Goal: Transaction & Acquisition: Download file/media

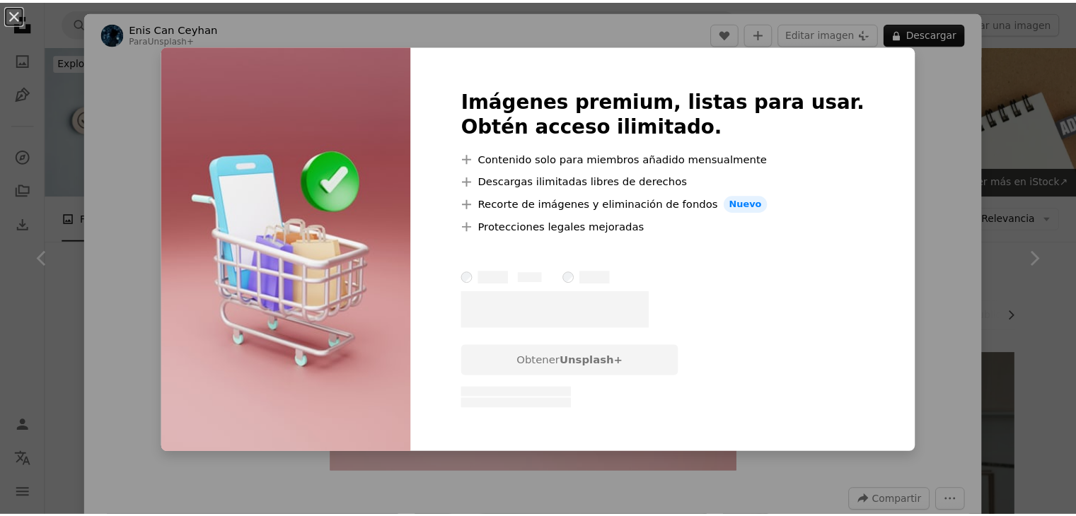
scroll to position [1415, 0]
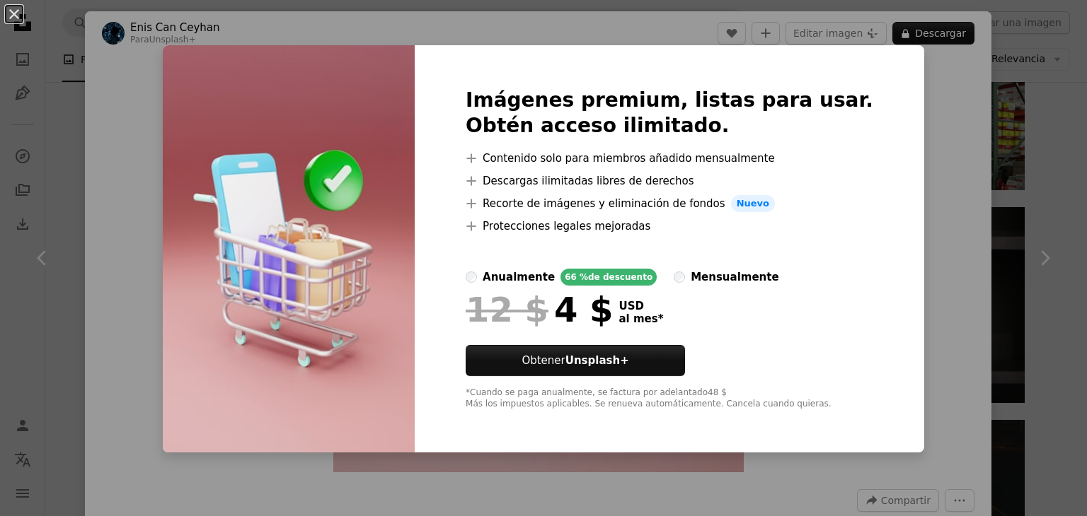
click at [905, 145] on div "An X shape Imágenes premium, listas para usar. Obtén acceso ilimitado. A plus s…" at bounding box center [543, 258] width 1087 height 516
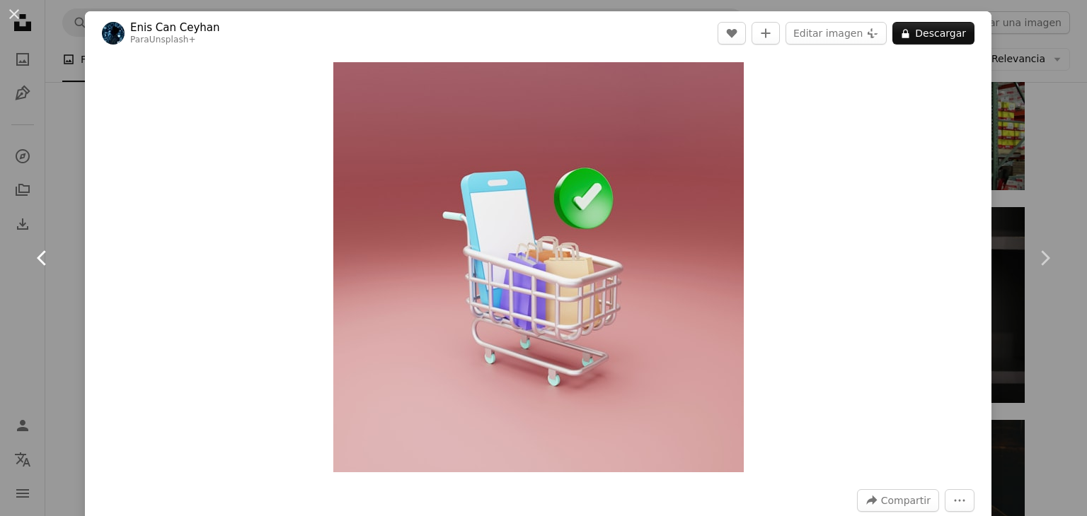
click at [50, 286] on link "Chevron left" at bounding box center [42, 258] width 85 height 136
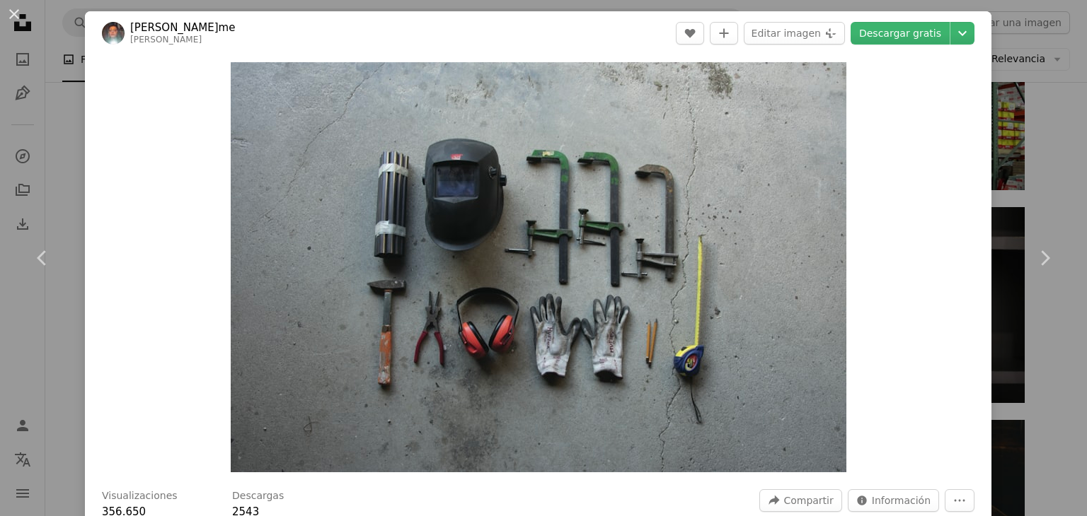
click at [1058, 153] on div "An X shape Chevron left Chevron right [PERSON_NAME]me [PERSON_NAME] A heart A p…" at bounding box center [543, 258] width 1087 height 516
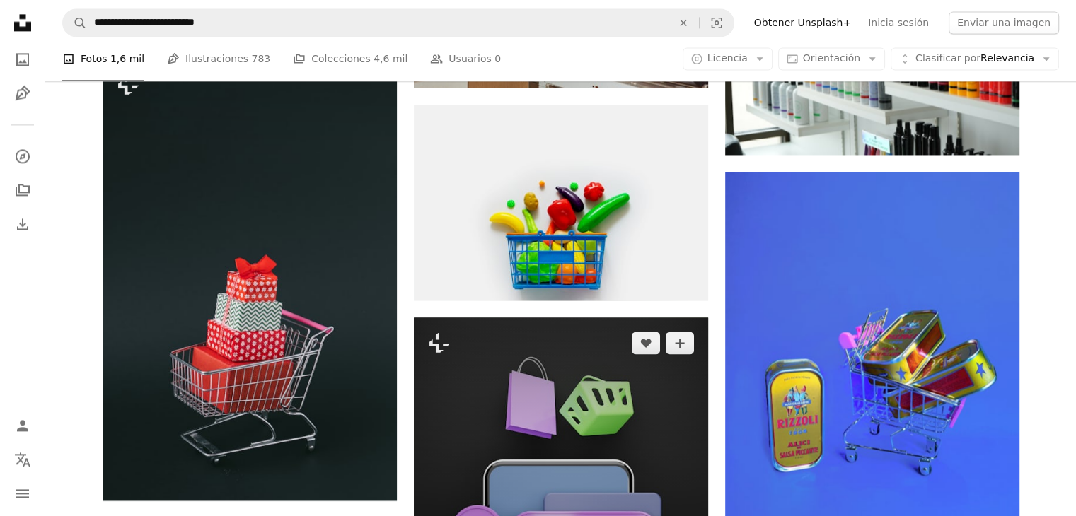
scroll to position [2052, 0]
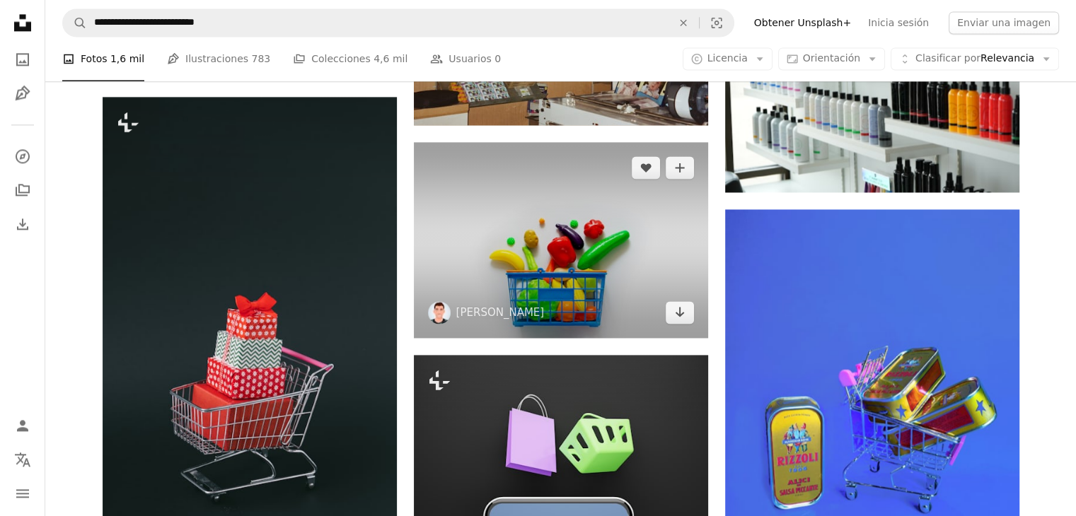
click at [600, 253] on img at bounding box center [561, 240] width 294 height 196
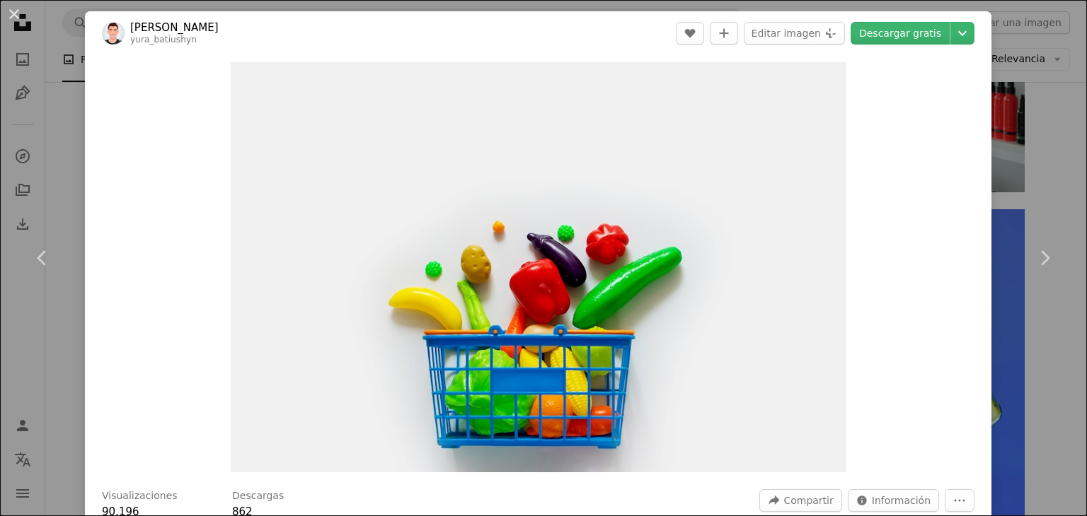
click at [1047, 185] on div "An X shape Chevron left Chevron right Yura Batiushyn yura_batiushyn A heart A p…" at bounding box center [543, 258] width 1087 height 516
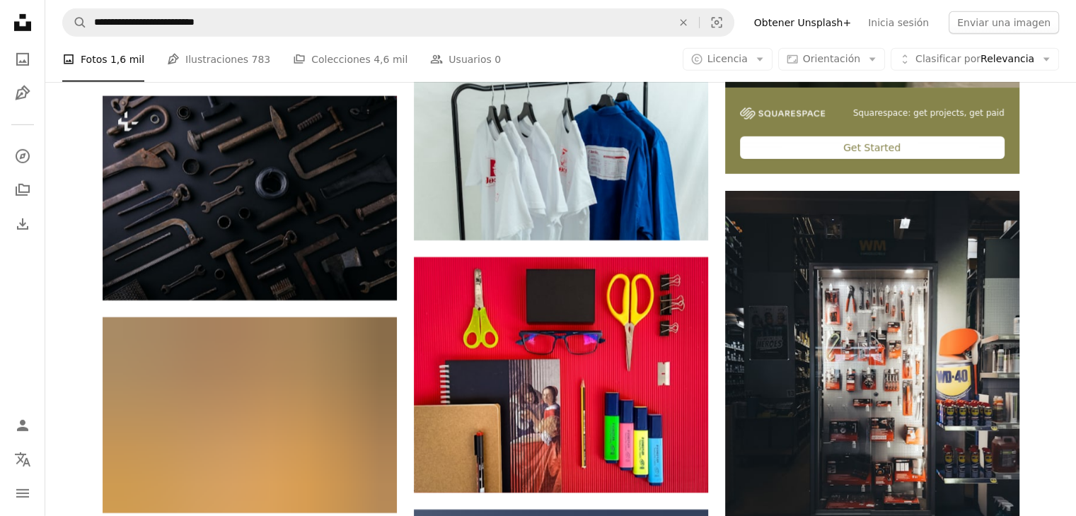
scroll to position [4669, 0]
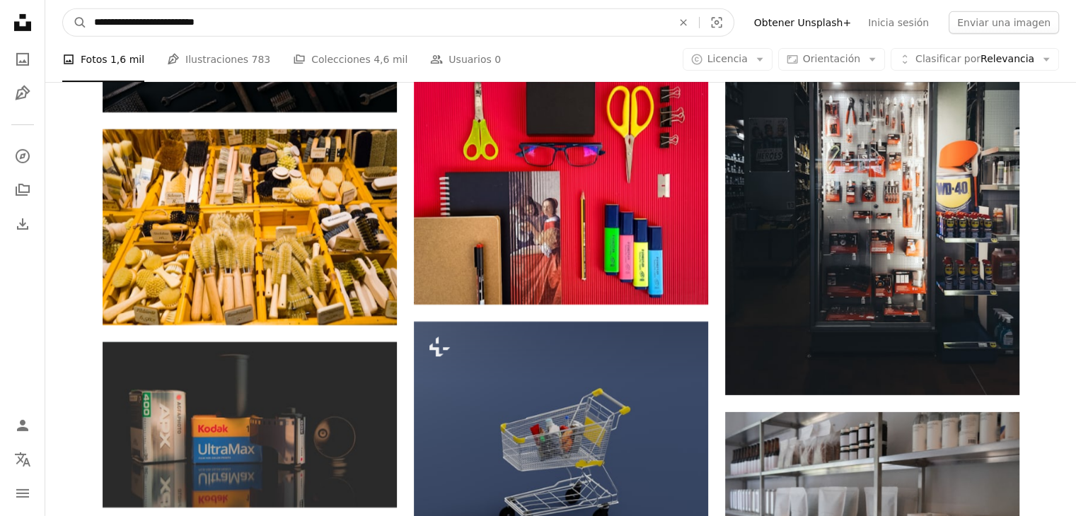
drag, startPoint x: 236, startPoint y: 24, endPoint x: 0, endPoint y: -2, distance: 237.7
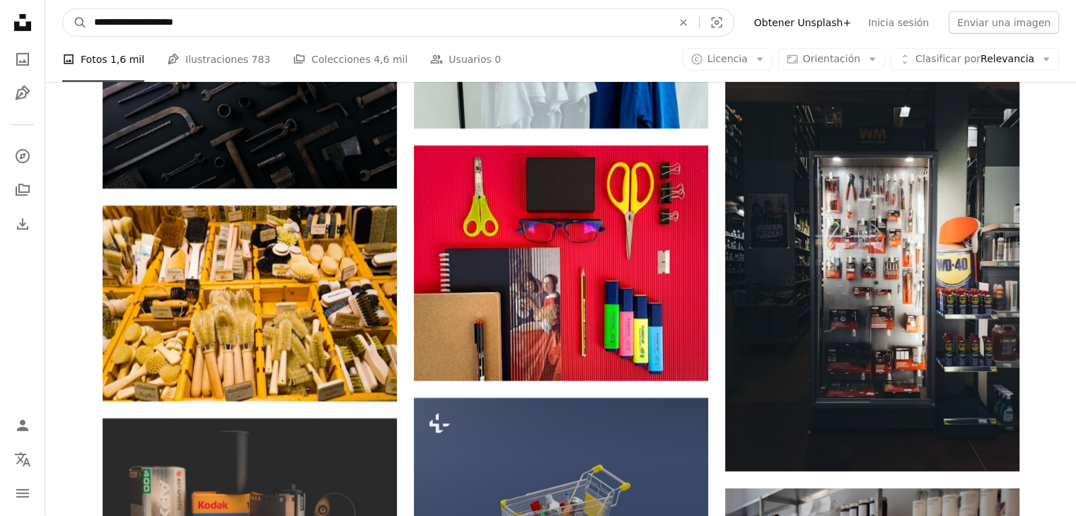
type input "**********"
click at [63, 9] on button "A magnifying glass" at bounding box center [75, 22] width 24 height 27
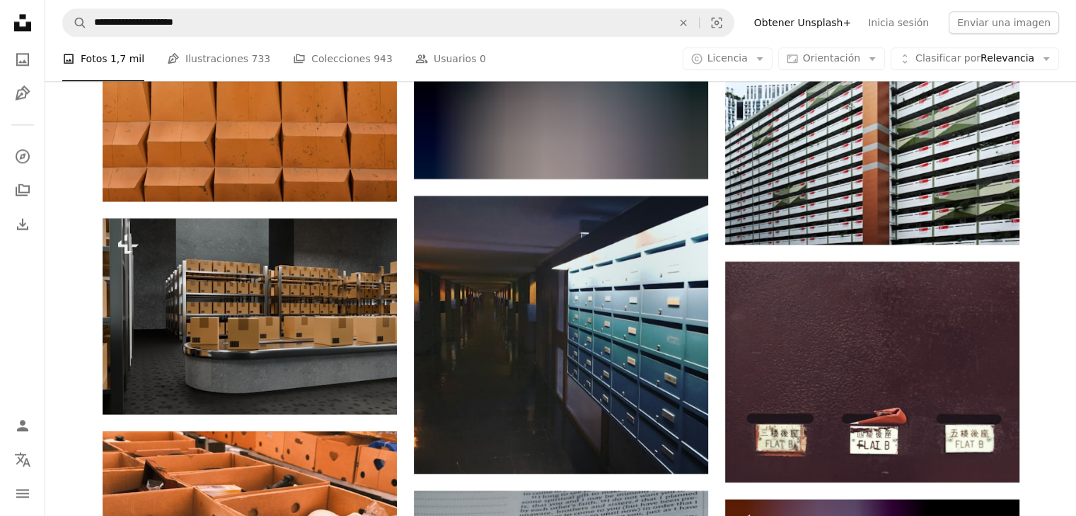
scroll to position [7216, 0]
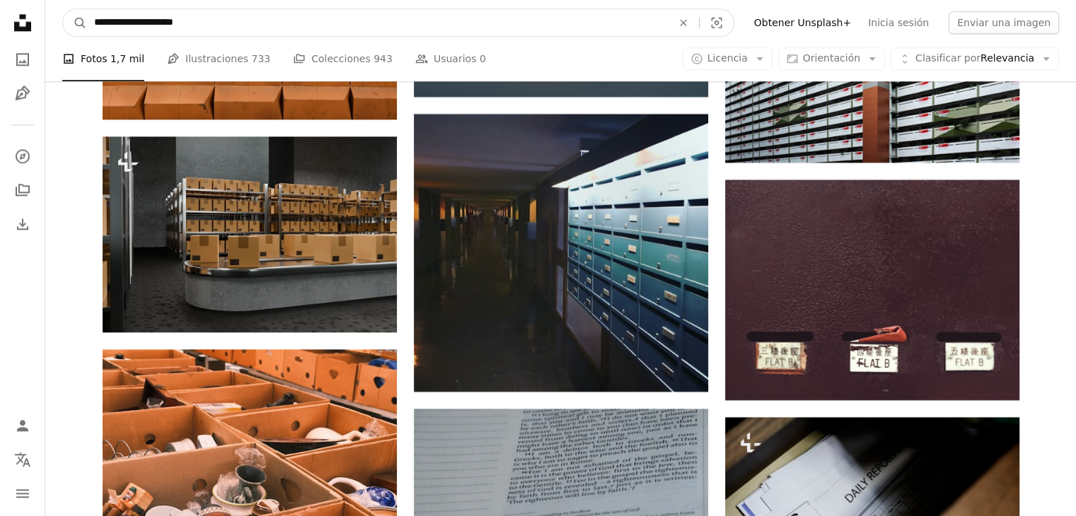
click at [198, 32] on input "**********" at bounding box center [377, 22] width 581 height 27
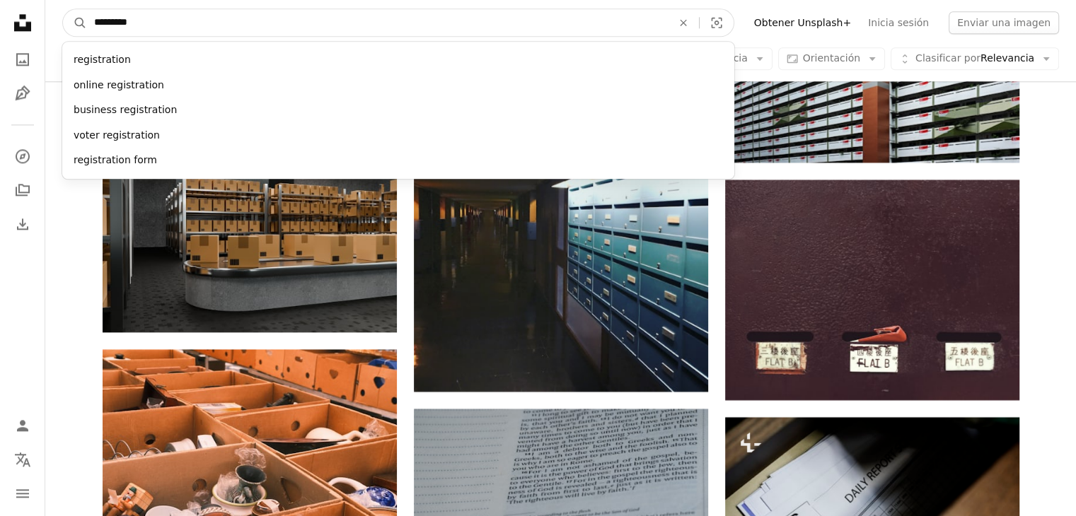
type input "********"
click at [63, 9] on button "A magnifying glass" at bounding box center [75, 22] width 24 height 27
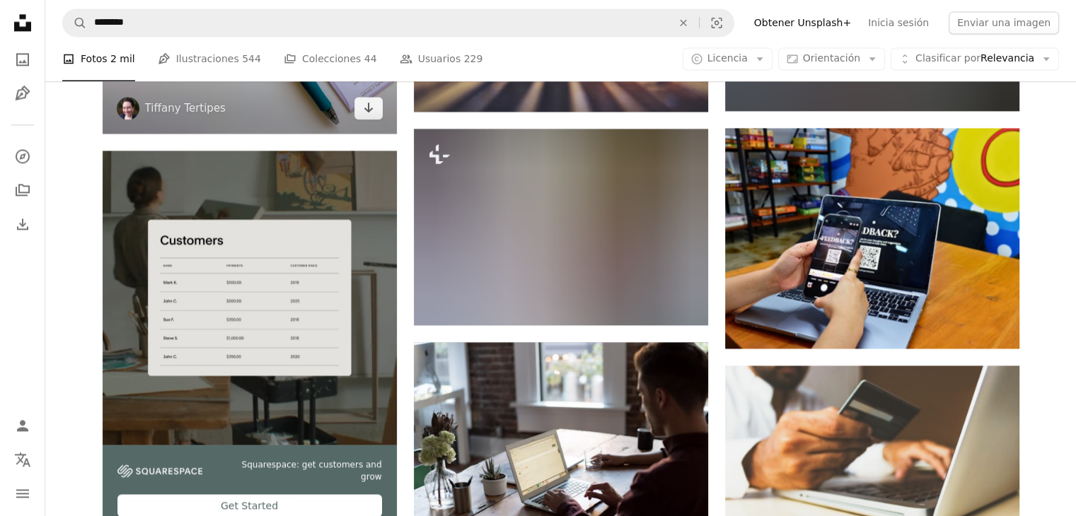
scroll to position [2122, 0]
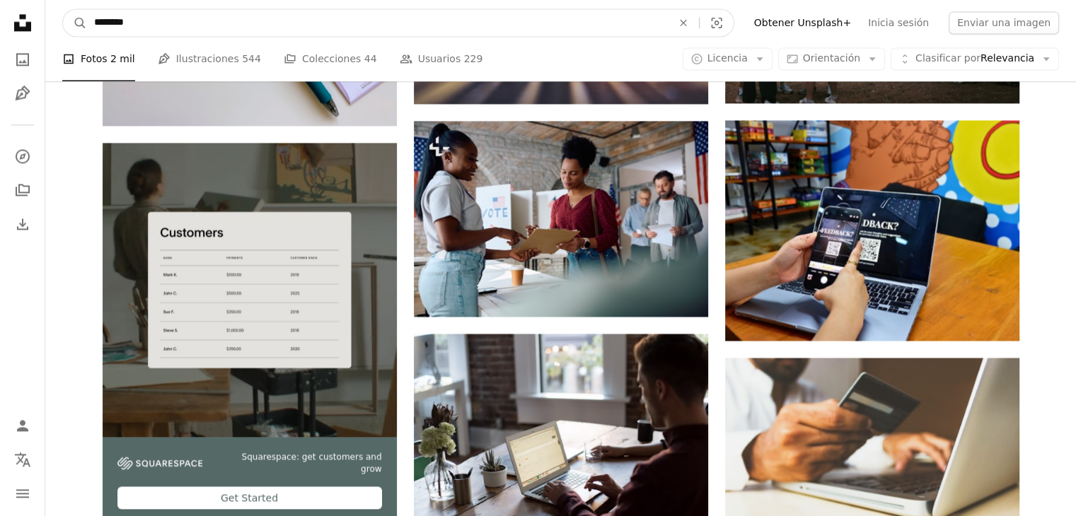
drag, startPoint x: 170, startPoint y: 23, endPoint x: 0, endPoint y: 13, distance: 170.1
click at [0, 13] on div "Unsplash logo Página de inicio de Unsplash A photo Pen Tool A compass A stack o…" at bounding box center [538, 516] width 1076 height 5277
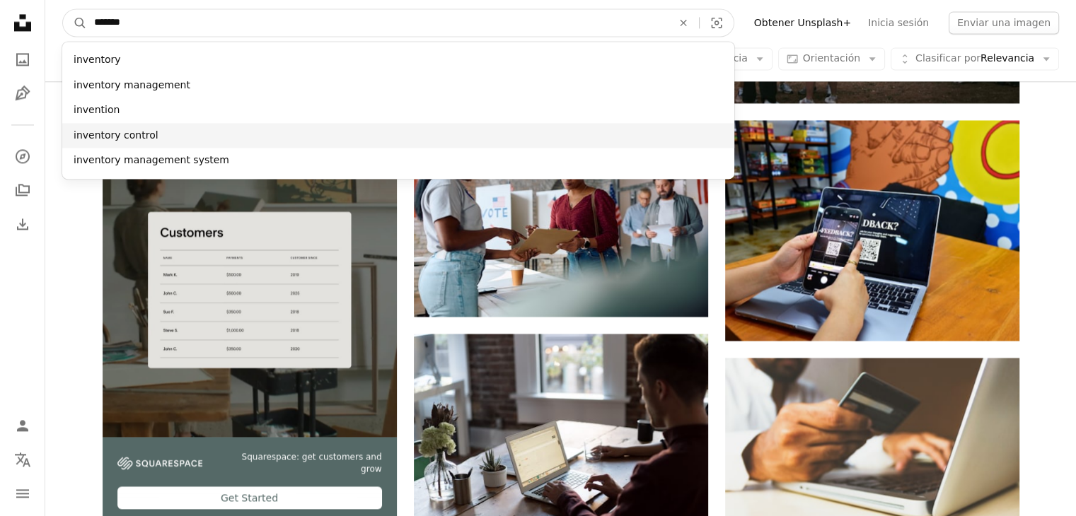
type input "*******"
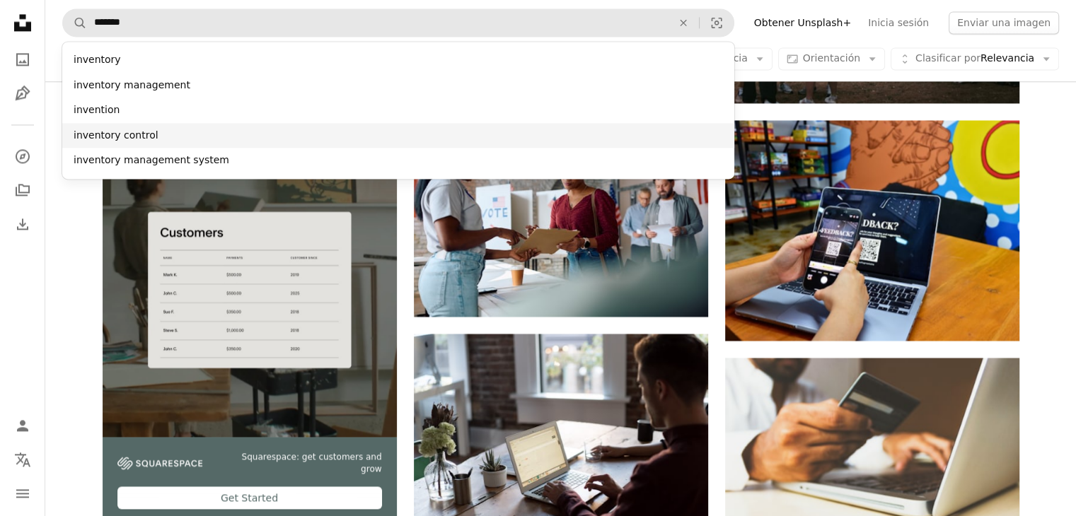
click at [158, 134] on div "inventory control" at bounding box center [398, 135] width 672 height 25
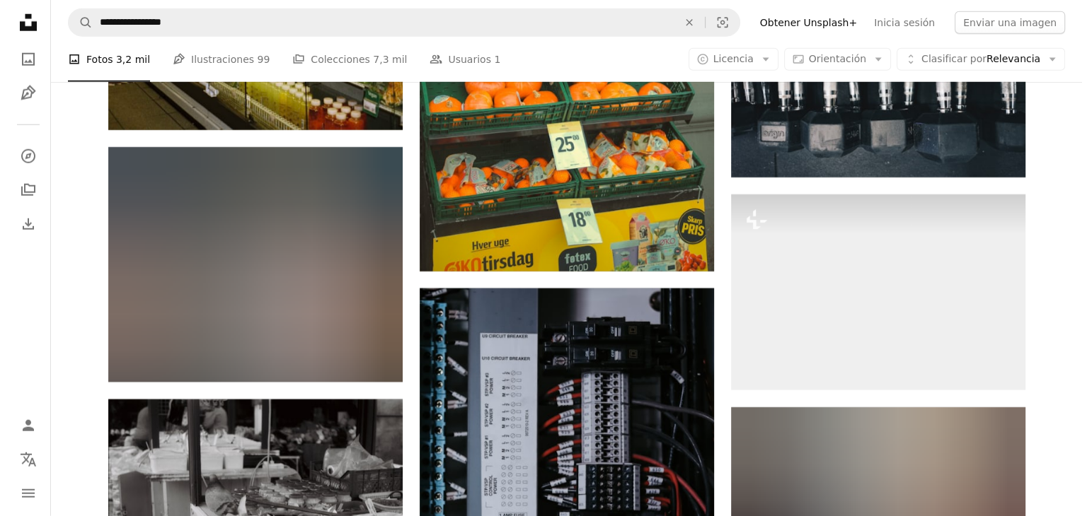
scroll to position [14714, 0]
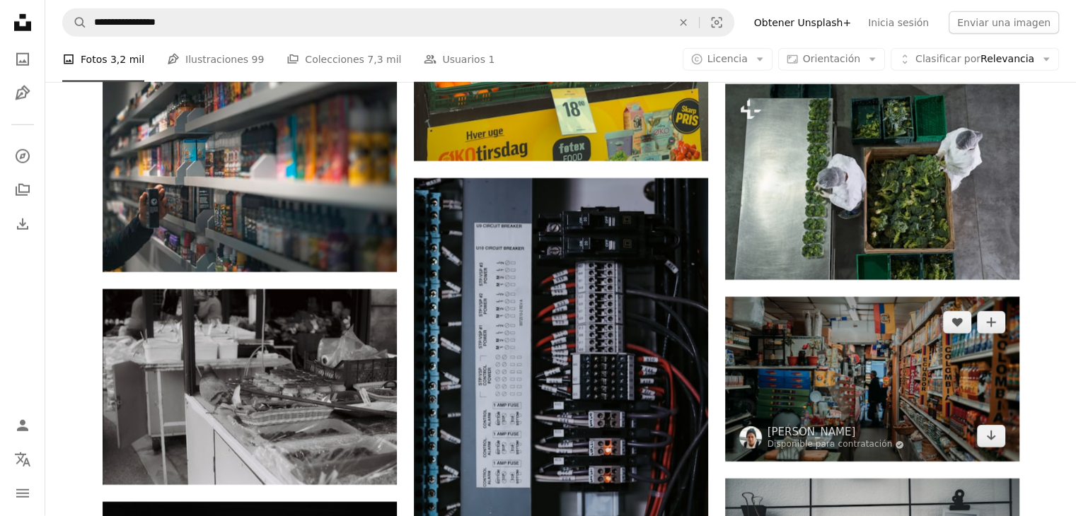
click at [843, 357] on img at bounding box center [872, 380] width 294 height 166
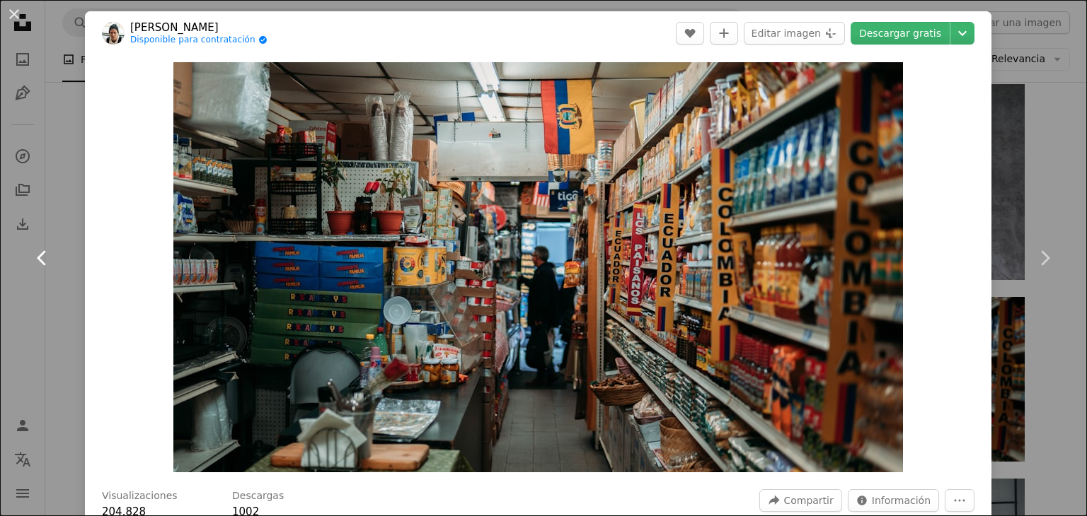
click at [57, 322] on link "Chevron left" at bounding box center [42, 258] width 85 height 136
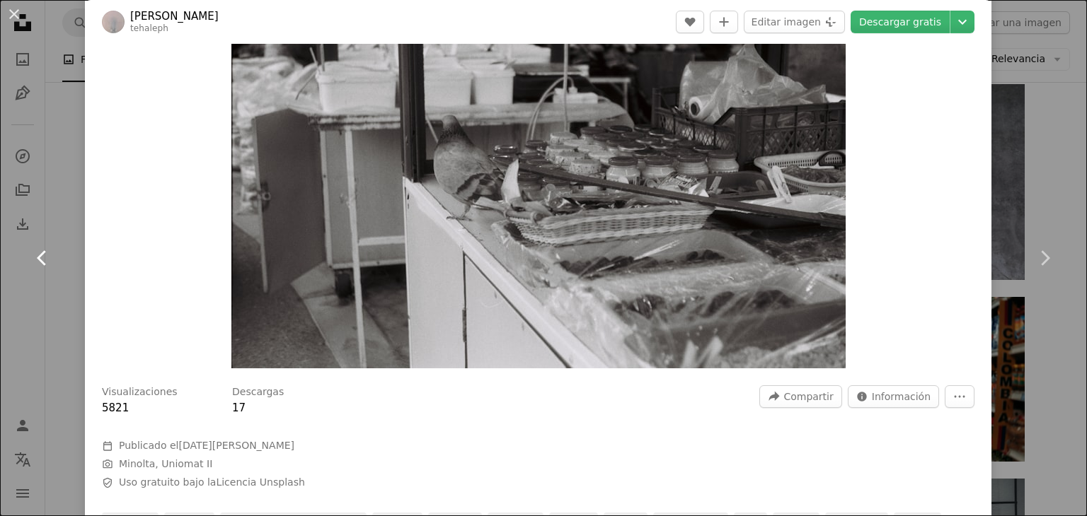
scroll to position [141, 0]
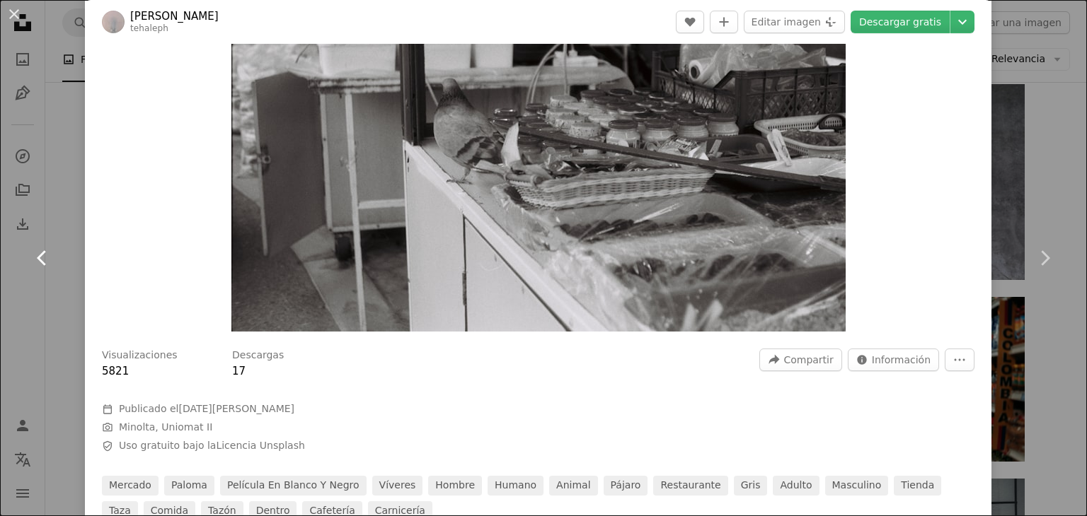
click at [47, 298] on link "Chevron left" at bounding box center [42, 258] width 85 height 136
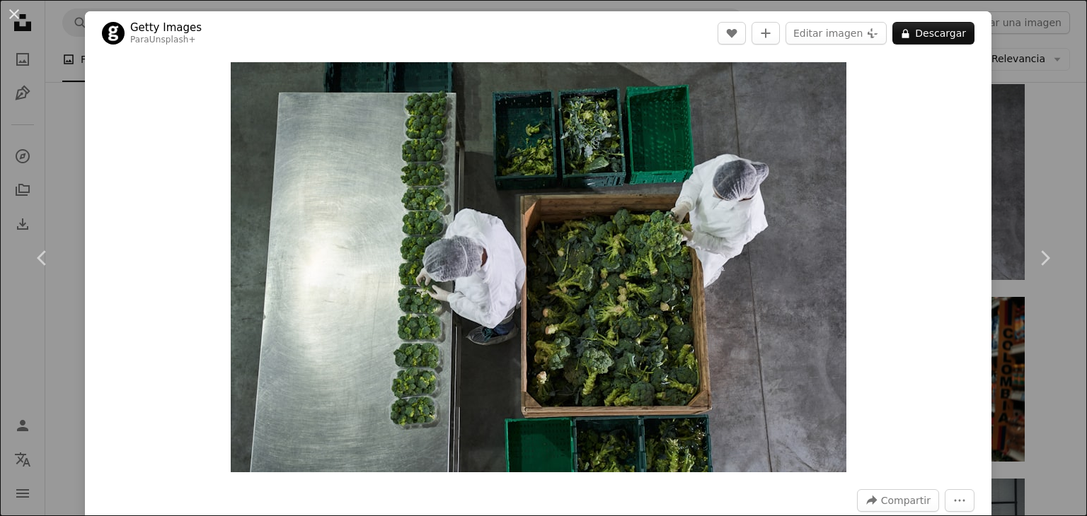
drag, startPoint x: 1043, startPoint y: 104, endPoint x: 102, endPoint y: 112, distance: 941.6
click at [1043, 104] on div "An X shape Chevron left Chevron right Getty Images Para Unsplash+ A heart A plu…" at bounding box center [543, 258] width 1087 height 516
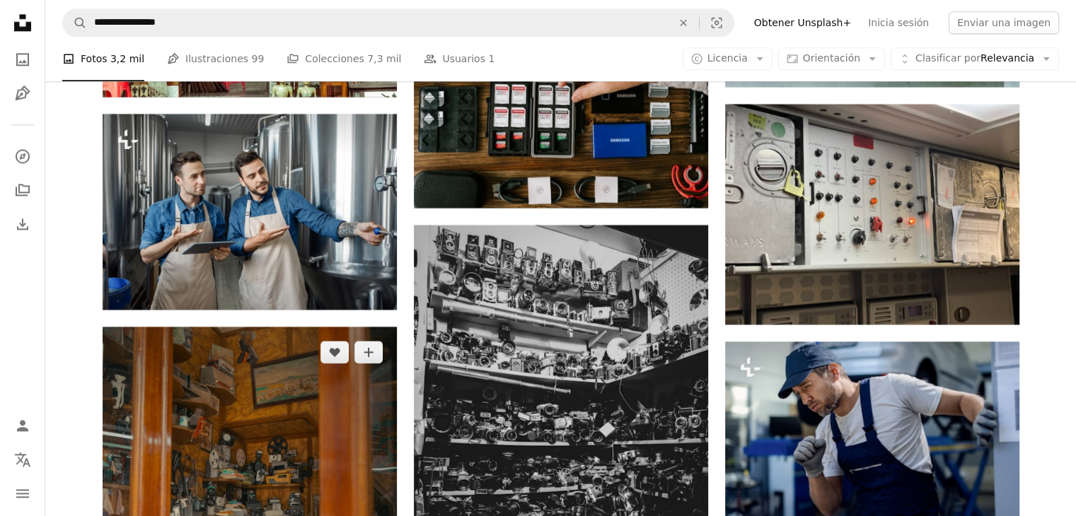
scroll to position [18039, 0]
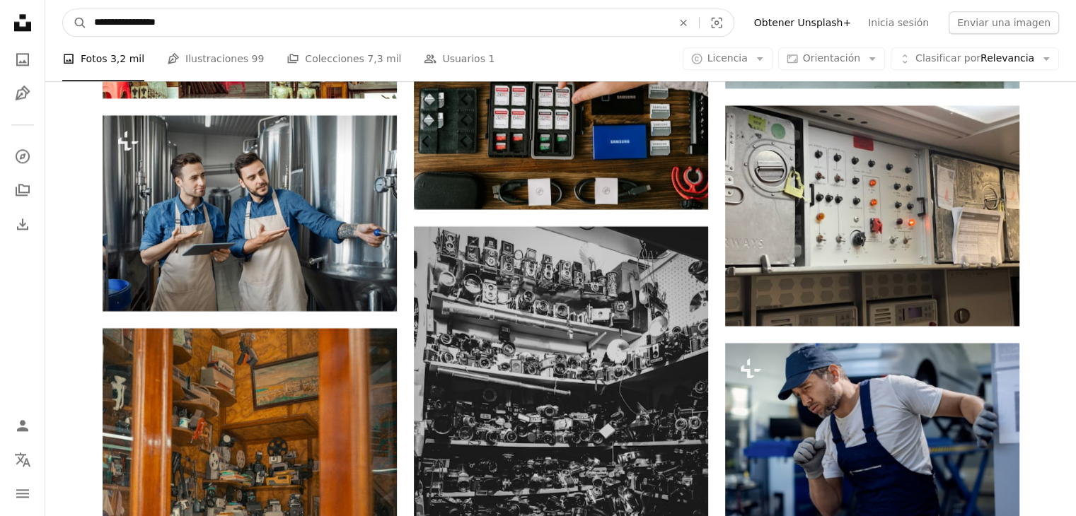
click at [218, 25] on input "**********" at bounding box center [377, 22] width 581 height 27
type input "**********"
click button "A magnifying glass" at bounding box center [75, 22] width 24 height 27
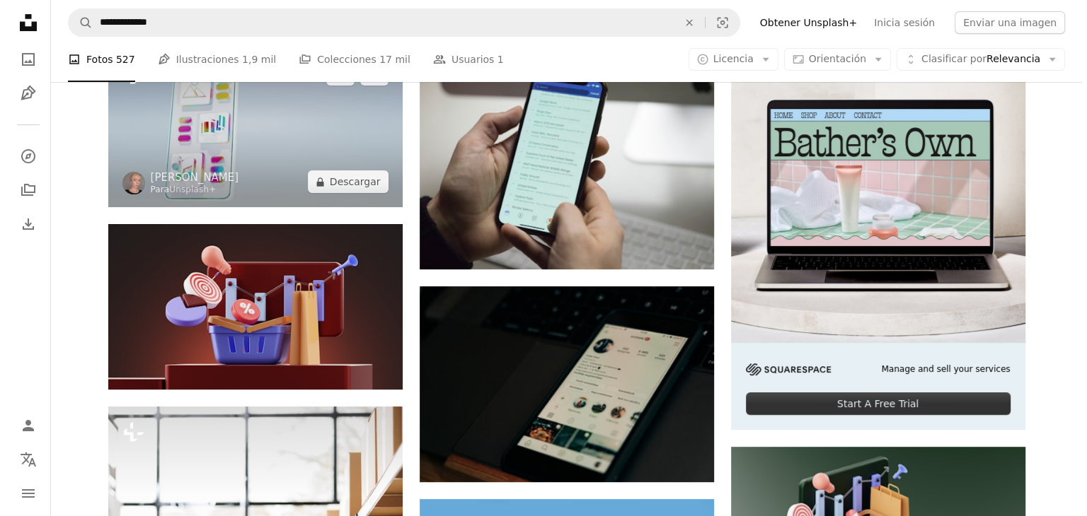
scroll to position [212, 0]
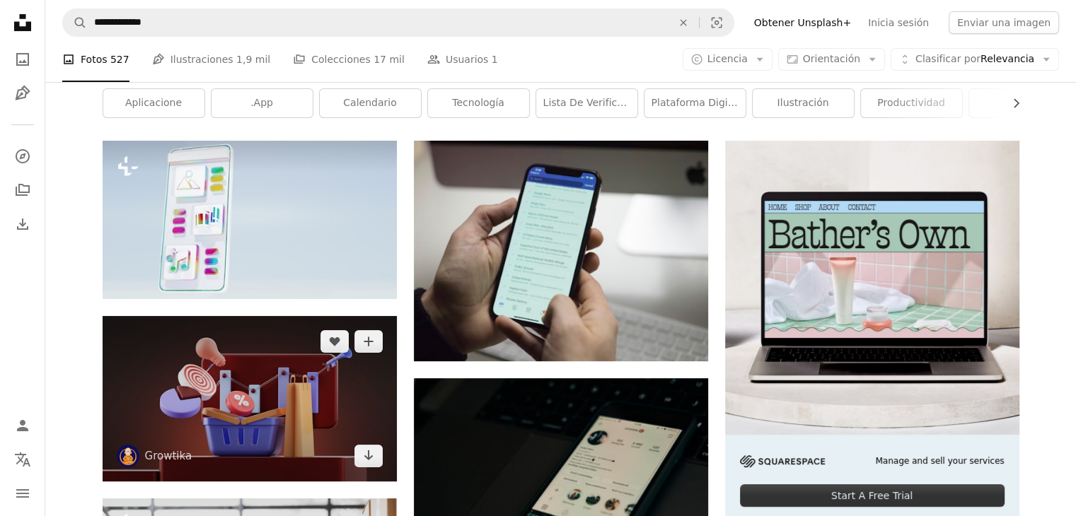
click at [279, 393] on img at bounding box center [250, 399] width 294 height 166
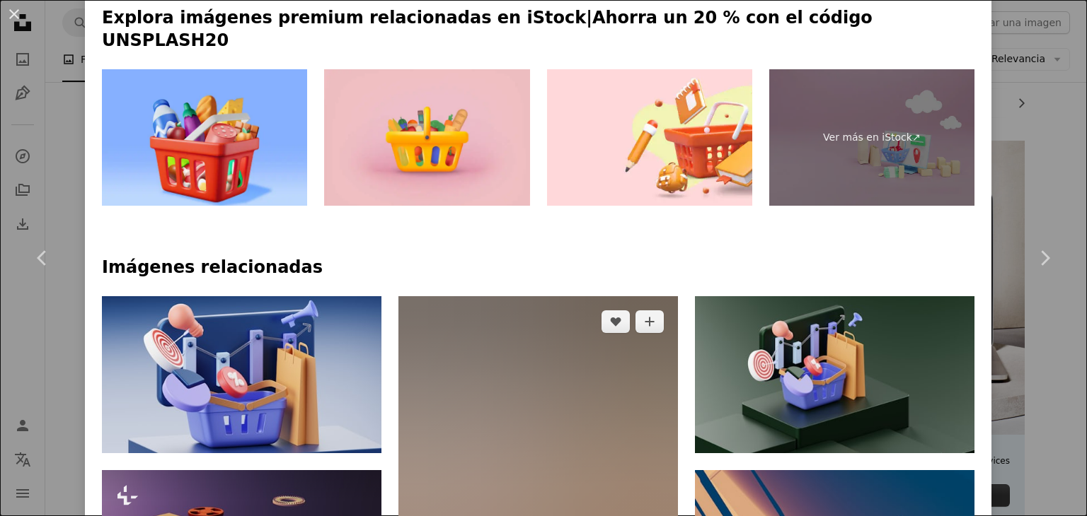
scroll to position [707, 0]
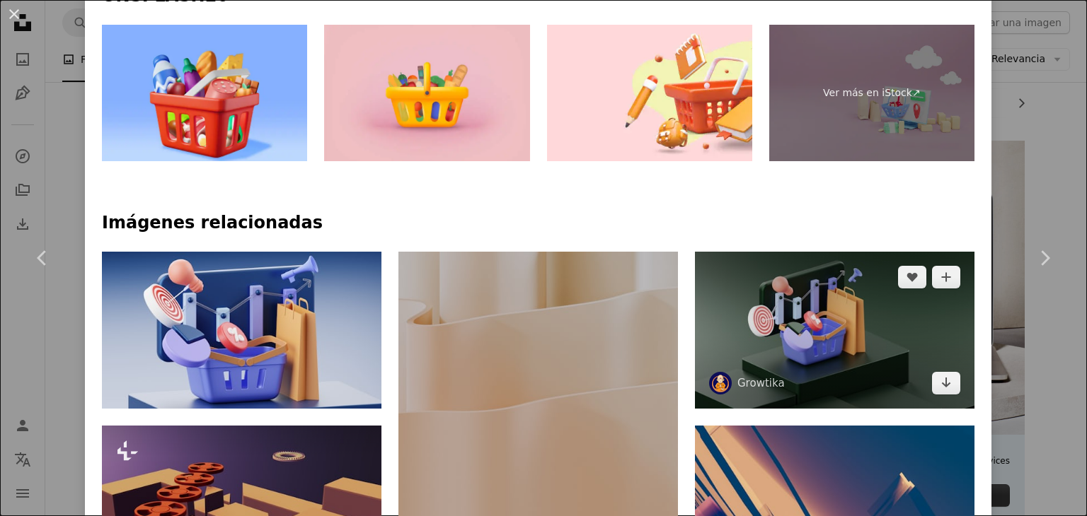
click at [775, 287] on img at bounding box center [834, 330] width 279 height 157
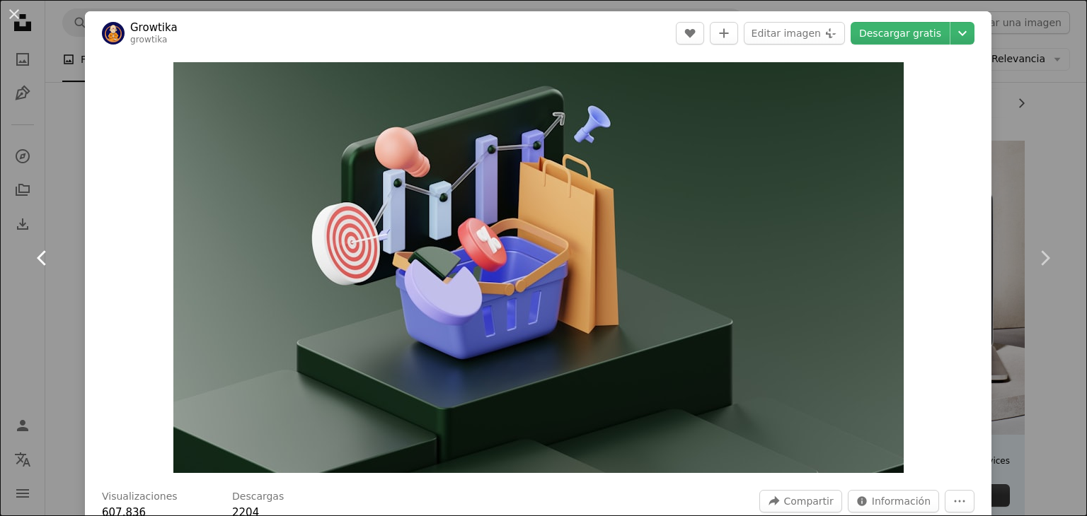
click at [58, 320] on link "Chevron left" at bounding box center [42, 258] width 85 height 136
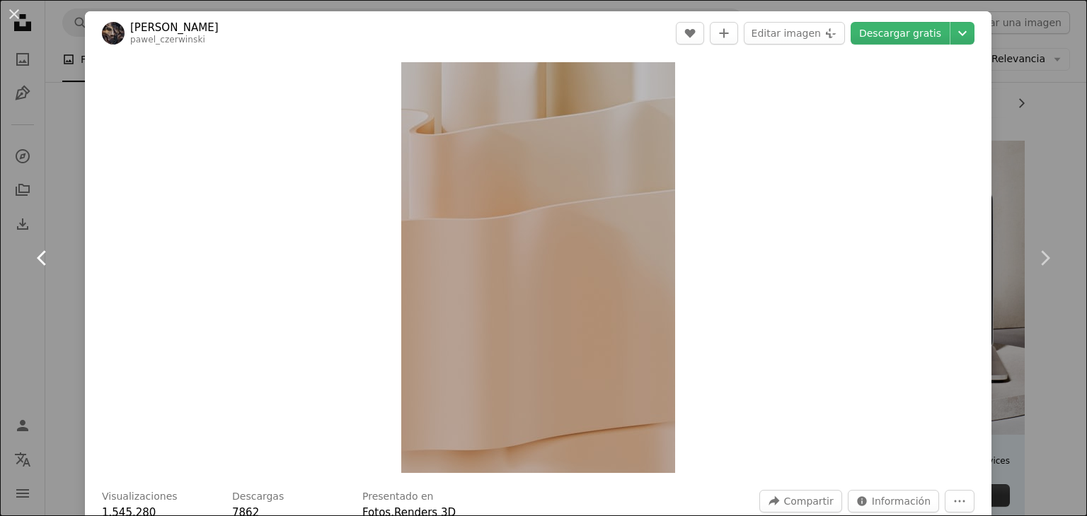
click at [59, 317] on link "Chevron left" at bounding box center [42, 258] width 85 height 136
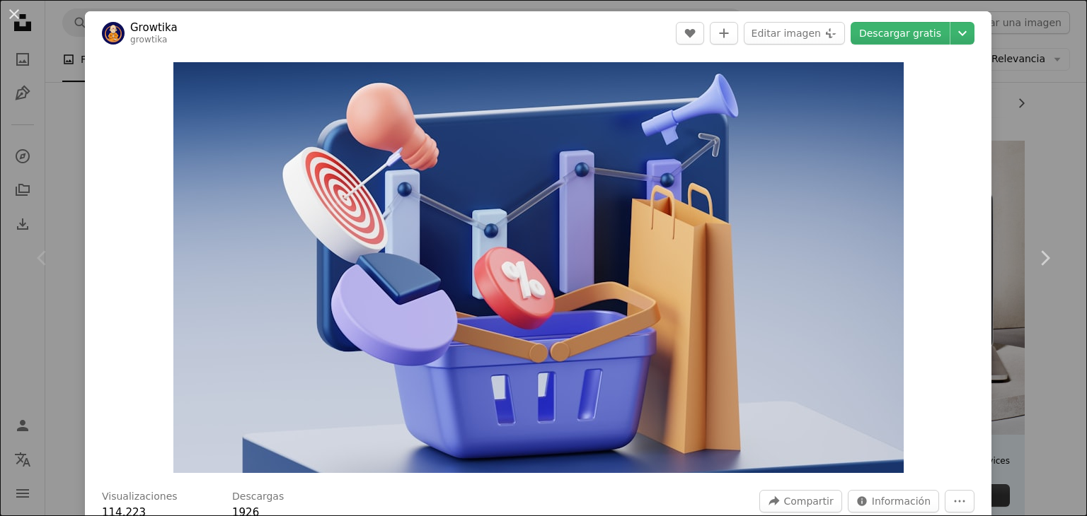
click at [1046, 129] on div "An X shape Chevron left Chevron right Growtika growtika A heart A plus sign Edi…" at bounding box center [543, 258] width 1087 height 516
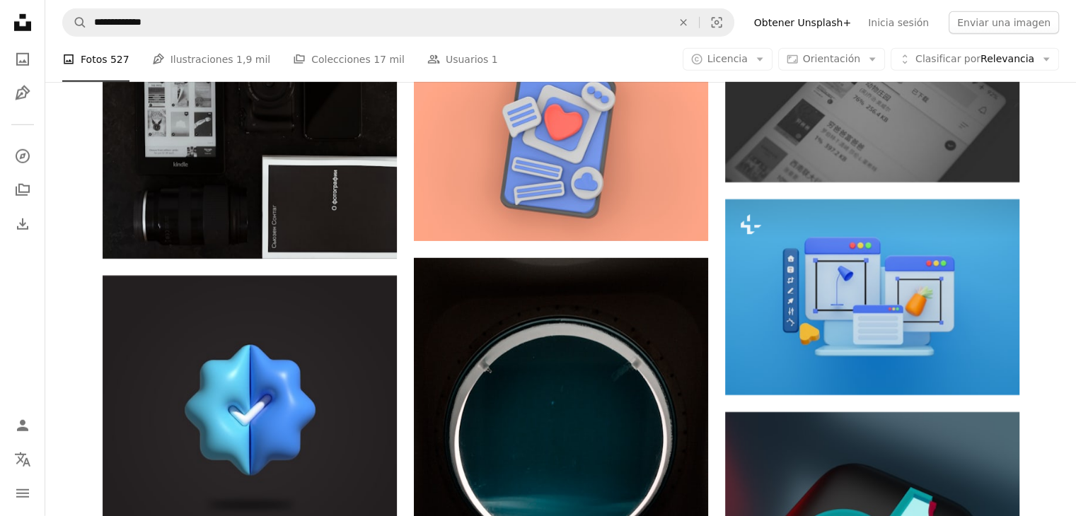
scroll to position [14856, 0]
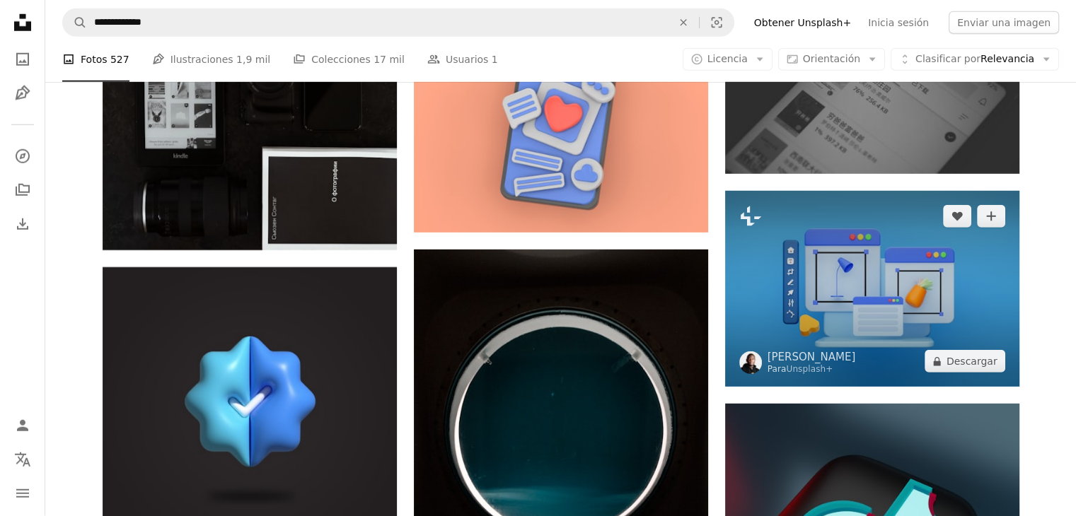
click at [850, 291] on img at bounding box center [872, 289] width 294 height 196
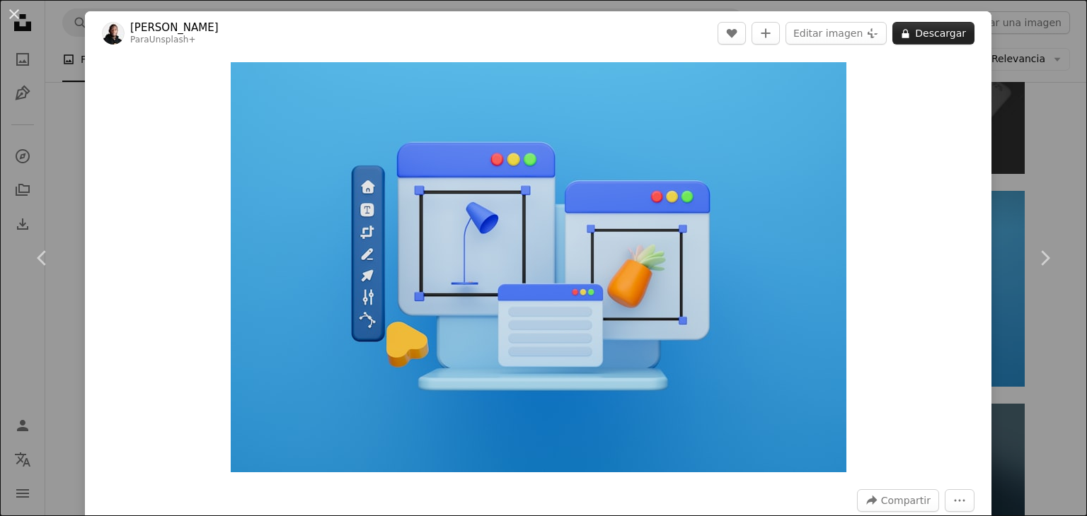
click at [928, 40] on button "A lock Descargar" at bounding box center [933, 33] width 82 height 23
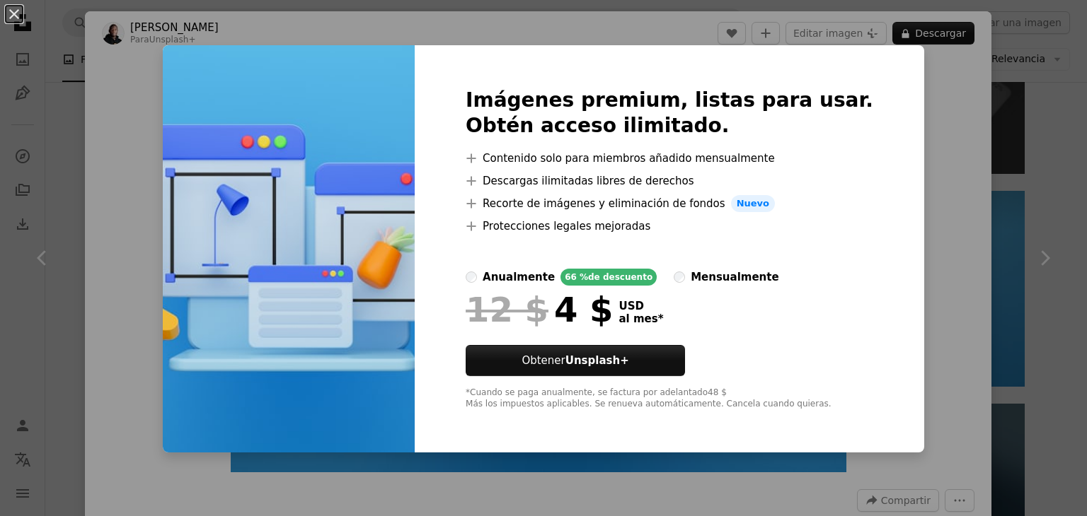
click at [1050, 218] on div "An X shape Imágenes premium, listas para usar. Obtén acceso ilimitado. A plus s…" at bounding box center [543, 258] width 1087 height 516
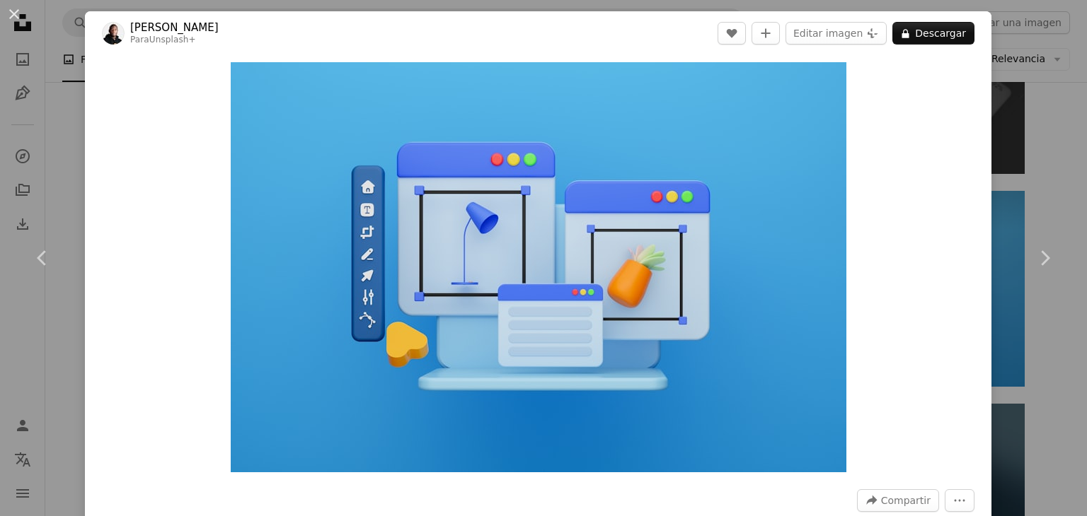
click at [1050, 218] on link "Chevron right" at bounding box center [1044, 258] width 85 height 136
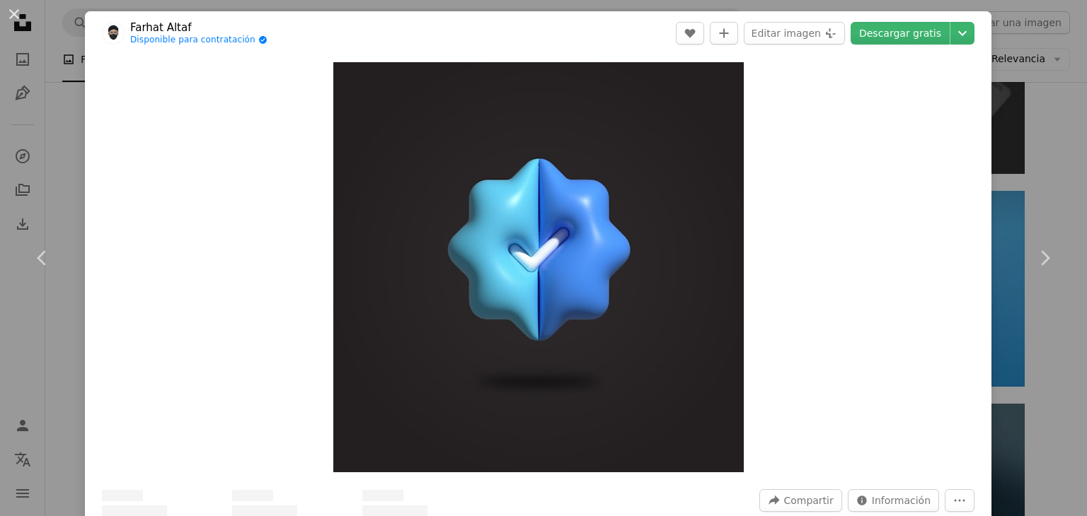
click at [1050, 218] on link "Chevron right" at bounding box center [1044, 258] width 85 height 136
click at [1033, 260] on icon "Chevron right" at bounding box center [1044, 258] width 23 height 23
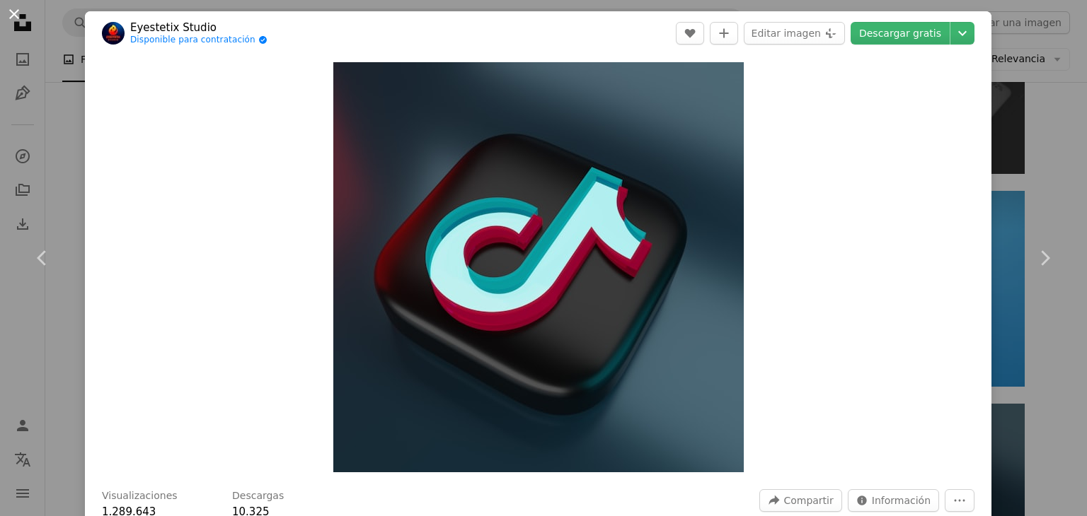
click at [11, 19] on button "An X shape" at bounding box center [14, 14] width 17 height 17
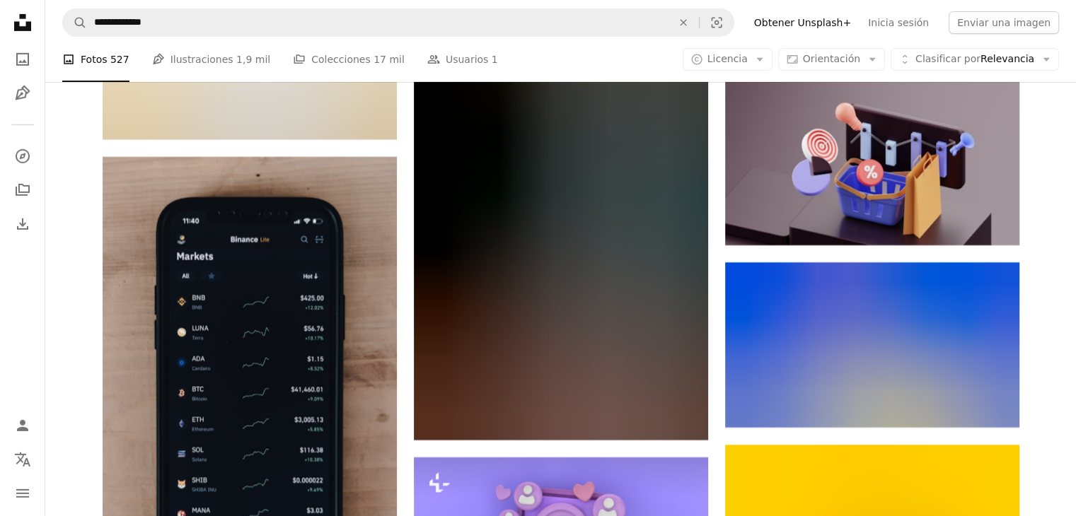
scroll to position [15492, 0]
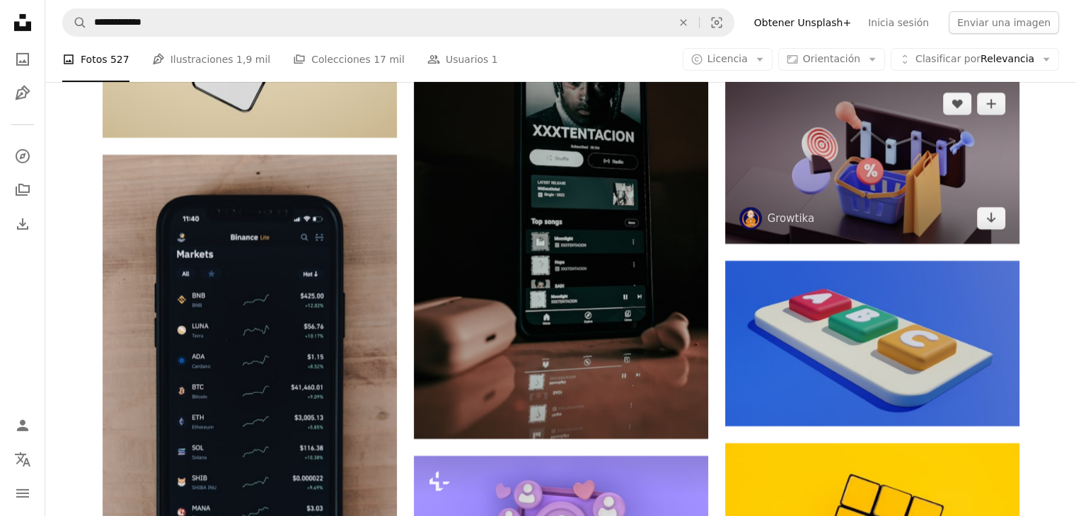
click at [821, 165] on img at bounding box center [872, 162] width 294 height 166
click at [804, 133] on img at bounding box center [872, 162] width 294 height 166
click at [826, 169] on img at bounding box center [872, 162] width 294 height 166
click at [780, 219] on link "Growtika" at bounding box center [791, 219] width 47 height 14
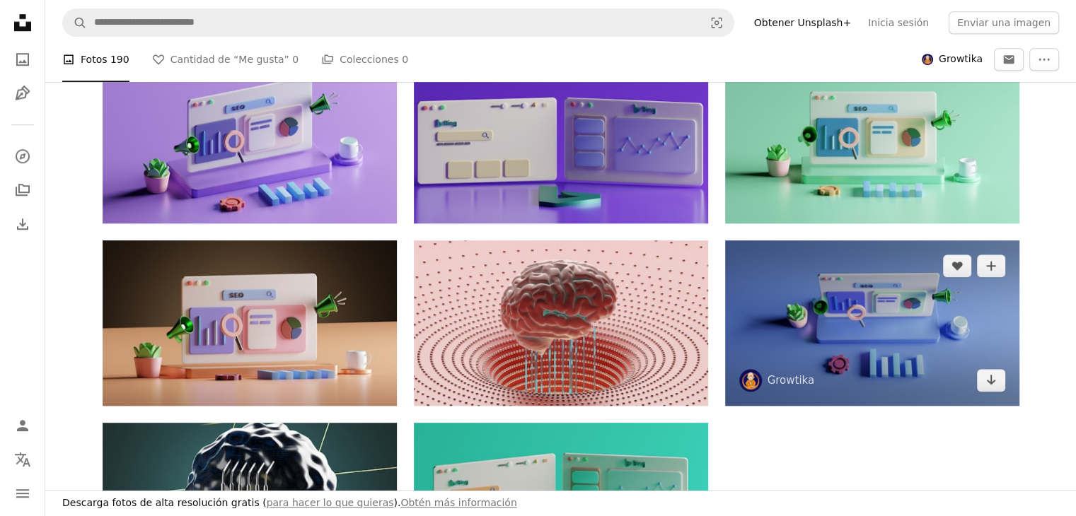
scroll to position [1061, 0]
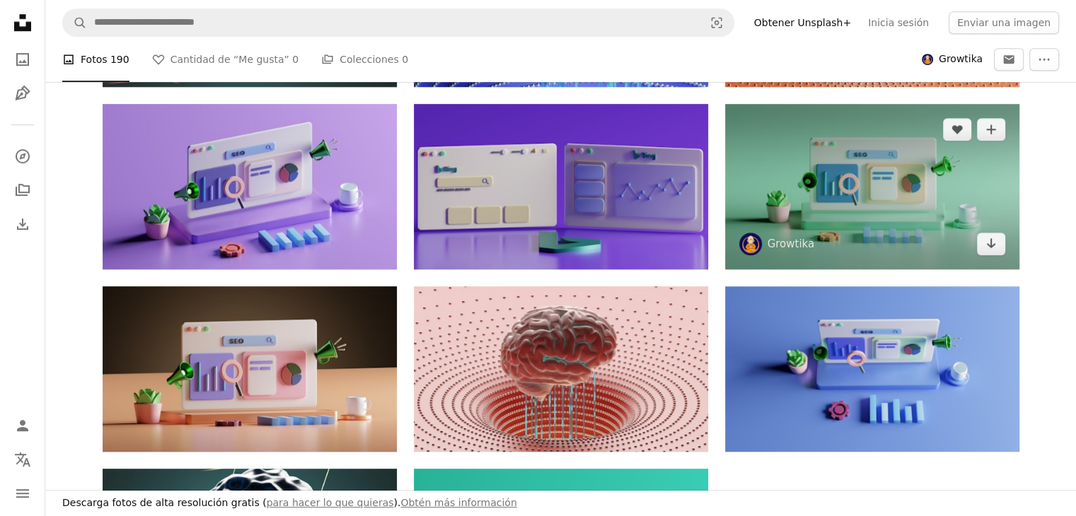
click at [826, 152] on img at bounding box center [872, 187] width 294 height 166
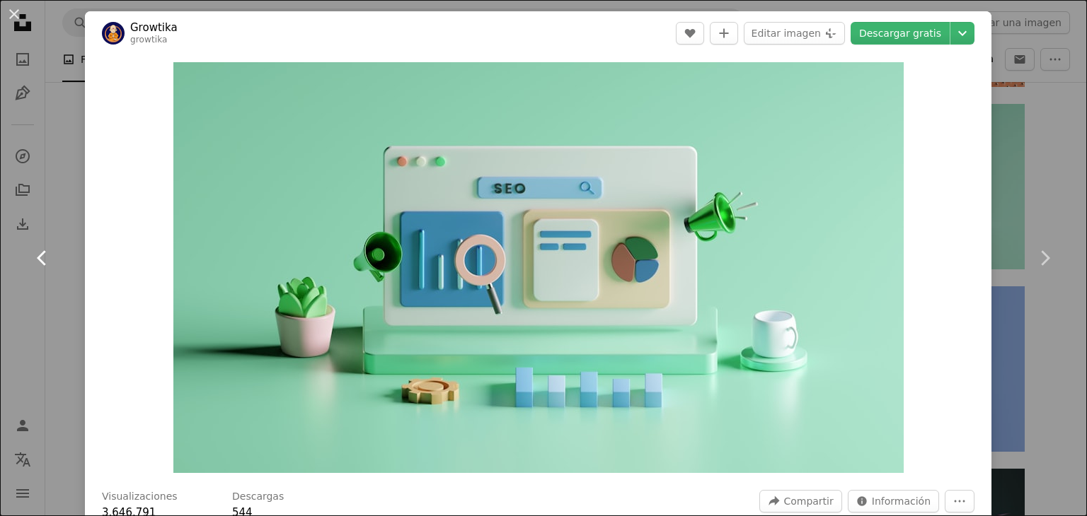
click at [76, 303] on link "Chevron left" at bounding box center [42, 258] width 85 height 136
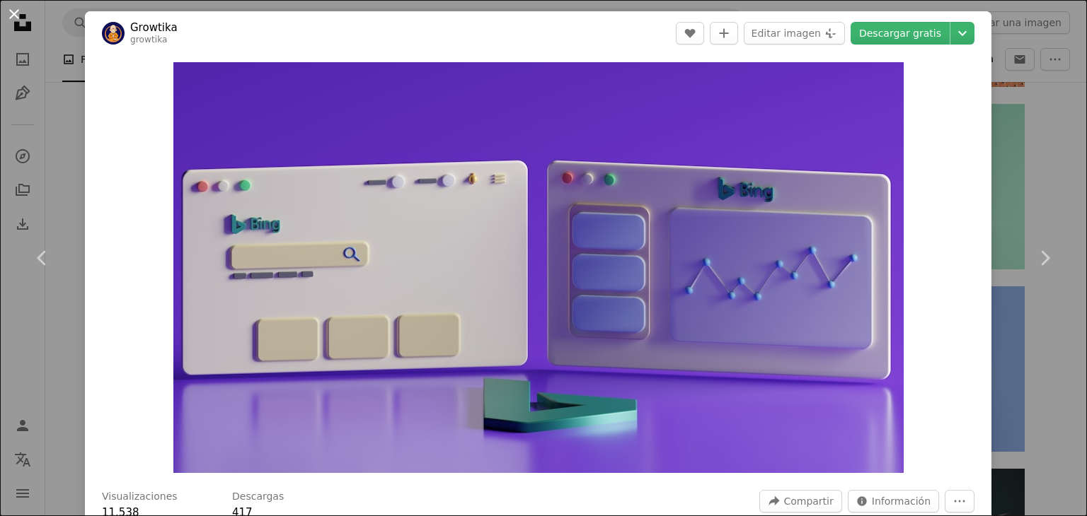
click at [6, 12] on button "An X shape" at bounding box center [14, 14] width 17 height 17
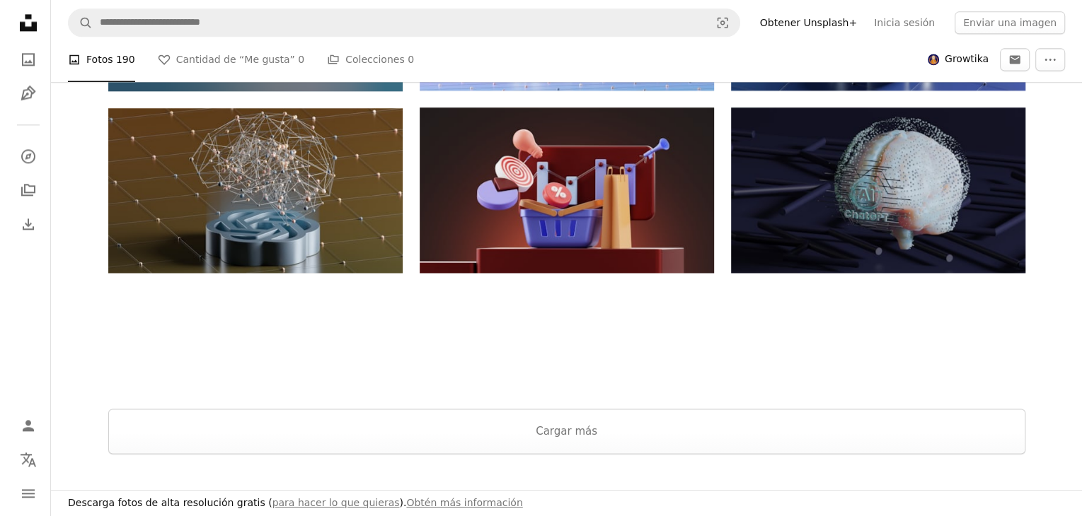
scroll to position [1981, 0]
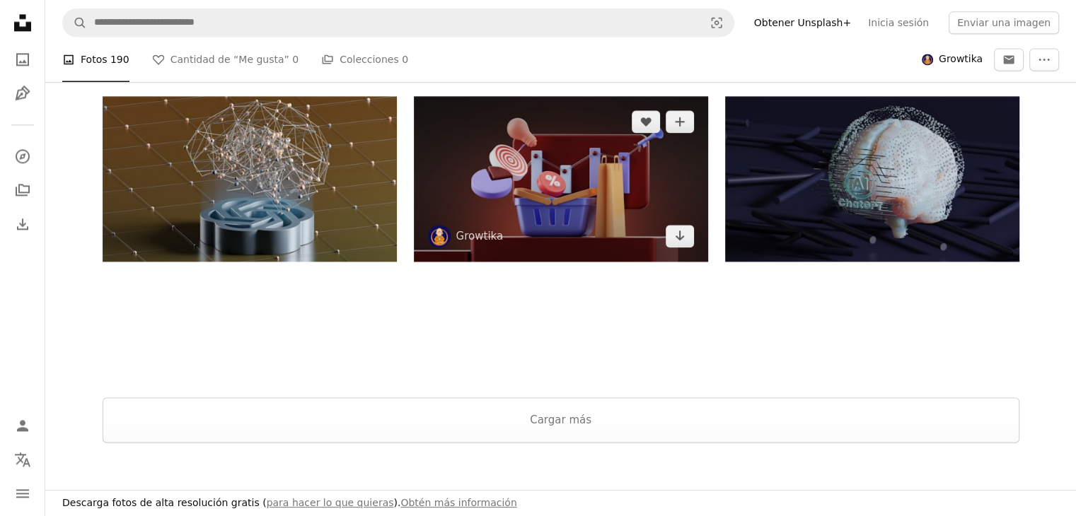
click at [559, 180] on img at bounding box center [561, 179] width 294 height 166
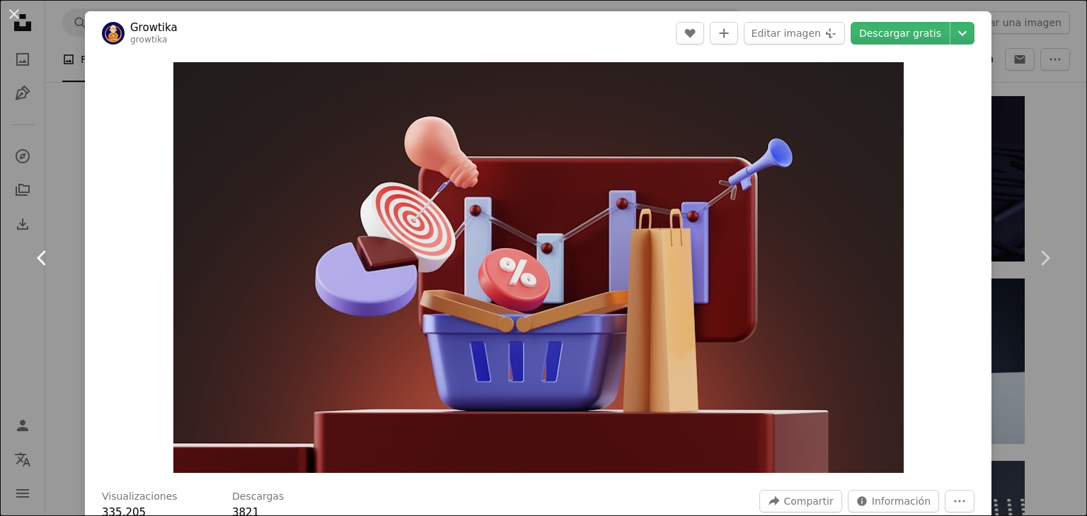
click at [71, 286] on link "Chevron left" at bounding box center [42, 258] width 85 height 136
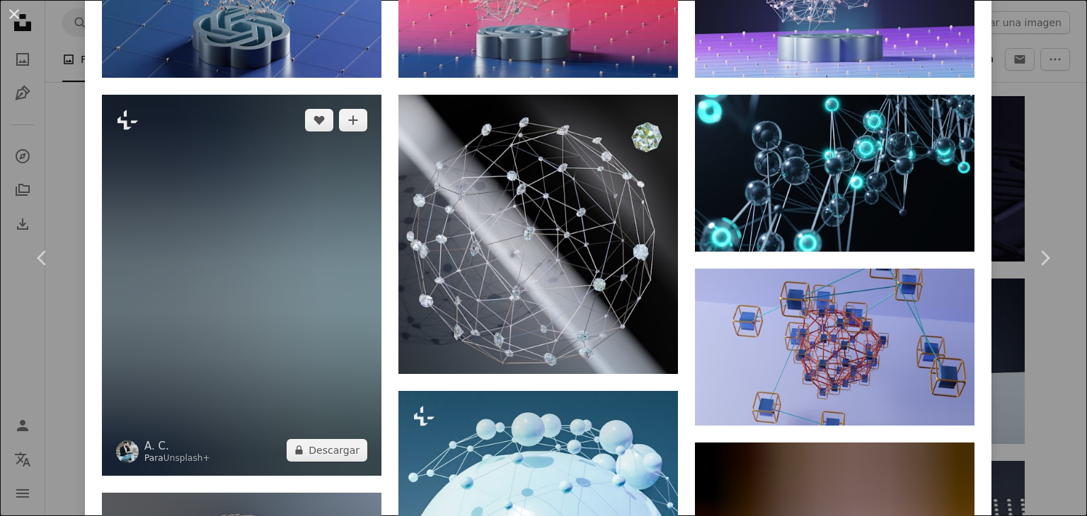
scroll to position [1061, 0]
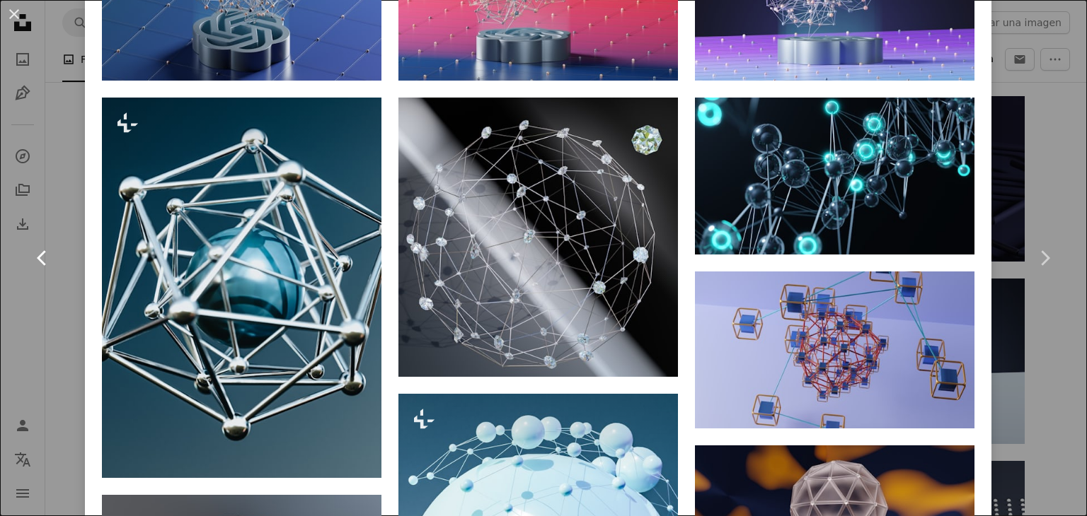
click at [40, 260] on icon at bounding box center [41, 257] width 9 height 15
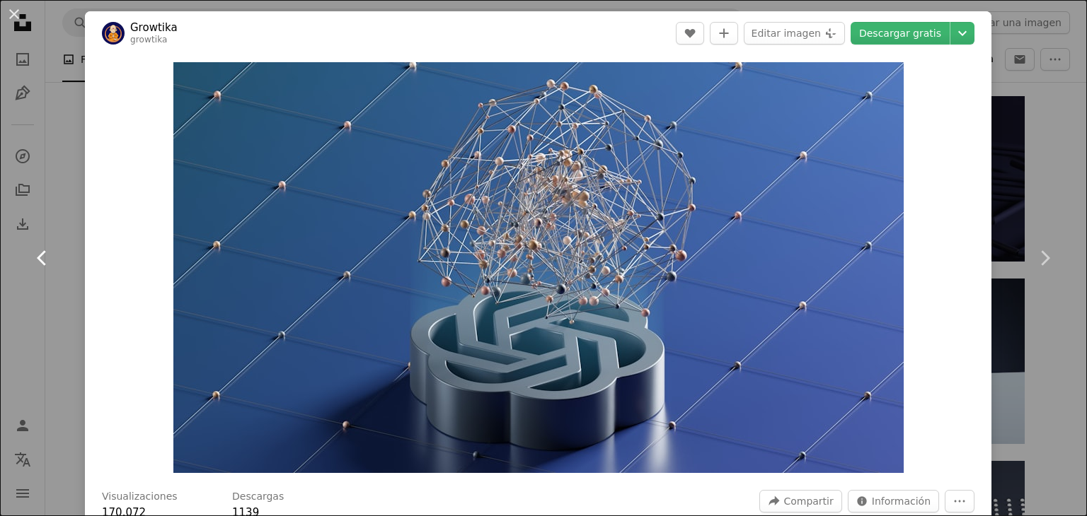
click at [41, 258] on icon "Chevron left" at bounding box center [42, 258] width 23 height 23
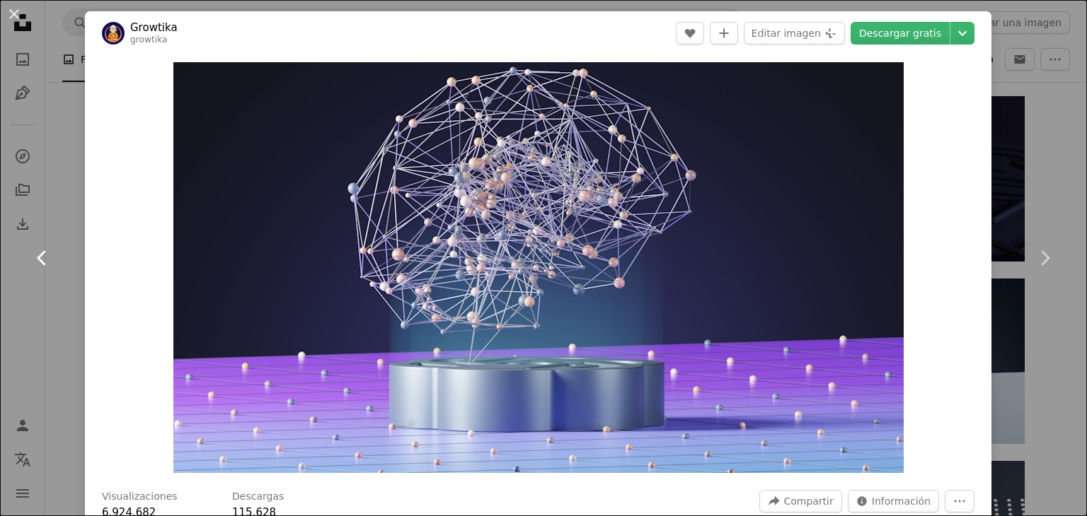
click at [45, 260] on icon "Chevron left" at bounding box center [42, 258] width 23 height 23
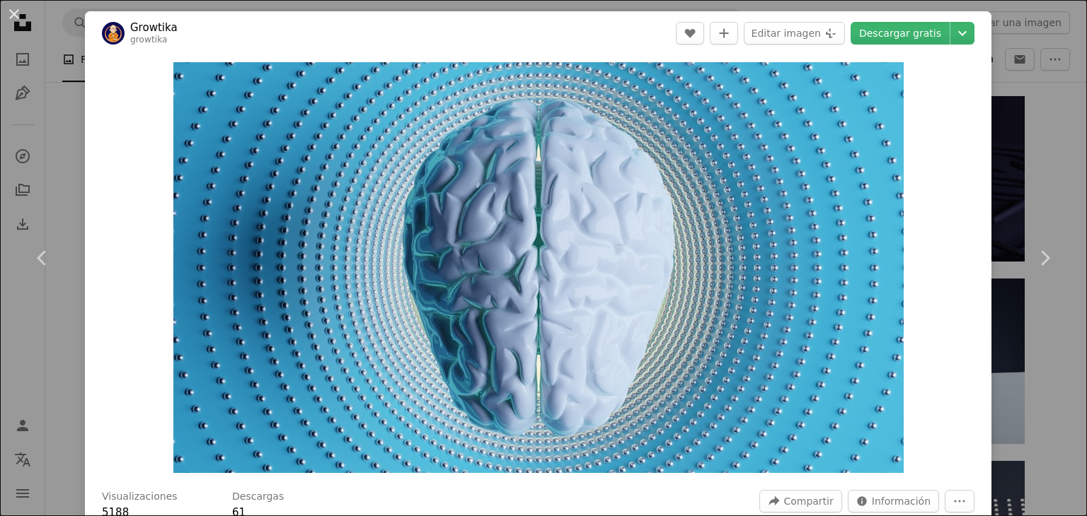
click at [71, 331] on div "An X shape Chevron left Chevron right Growtika growtika A heart A plus sign Edi…" at bounding box center [543, 258] width 1087 height 516
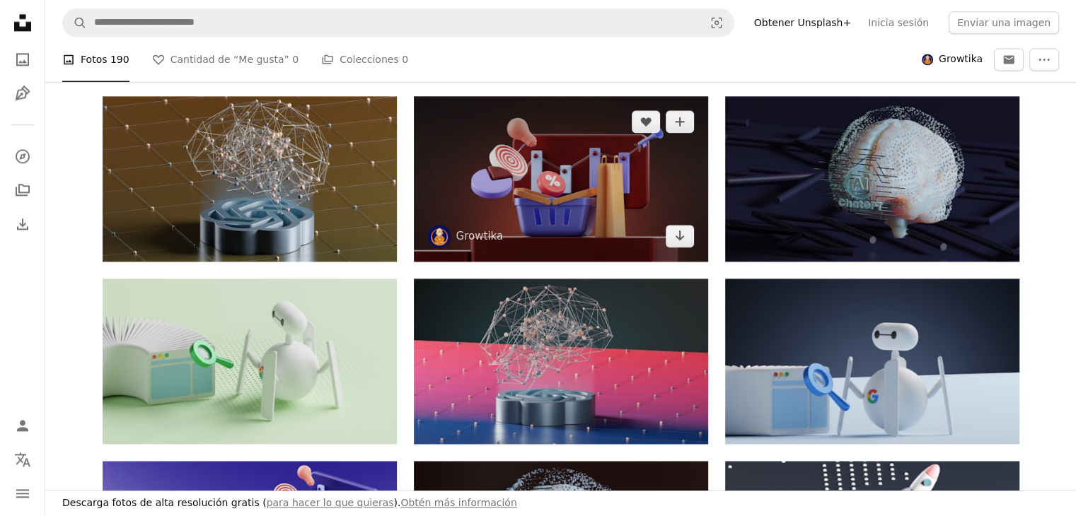
click at [543, 199] on img at bounding box center [561, 179] width 294 height 166
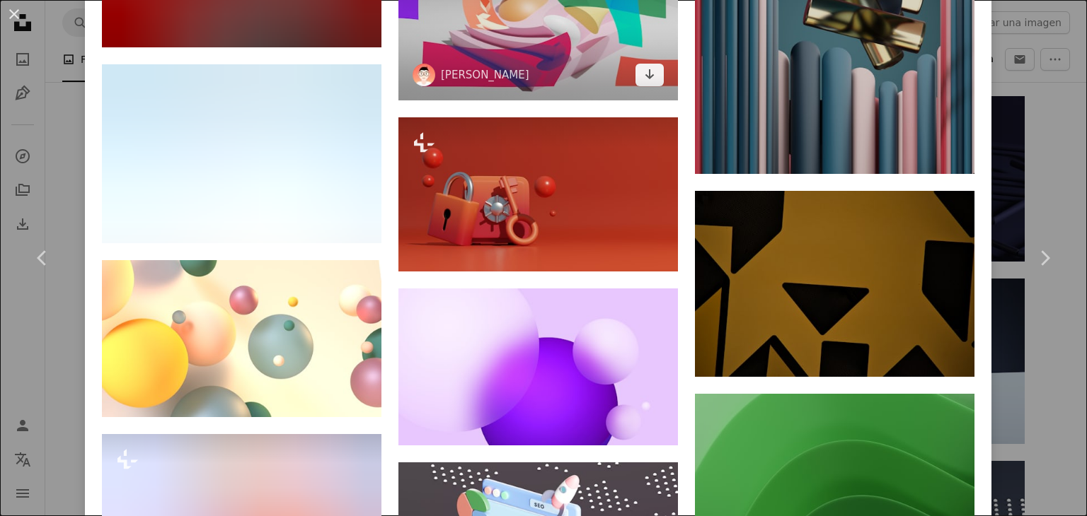
scroll to position [5643, 0]
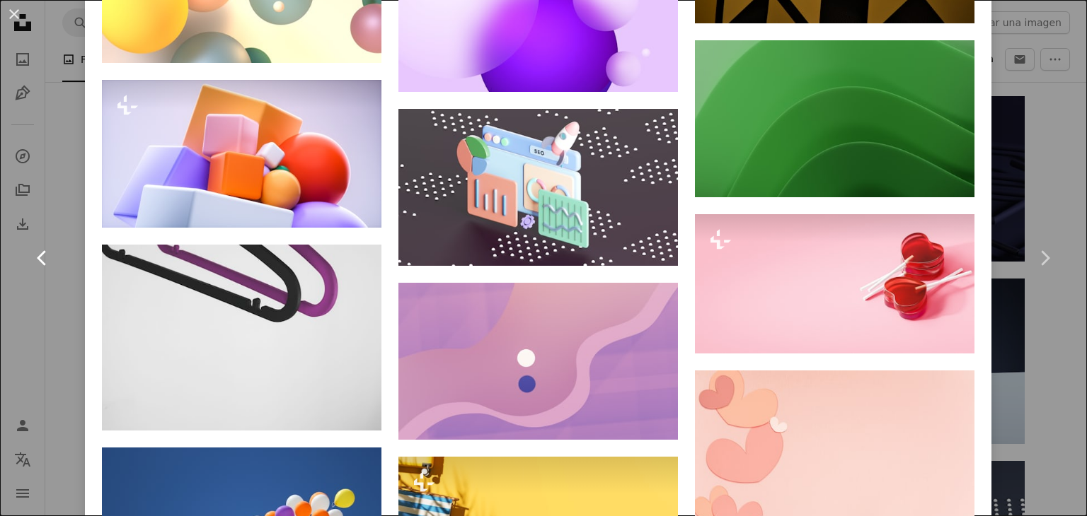
click at [62, 317] on link "Chevron left" at bounding box center [42, 258] width 85 height 136
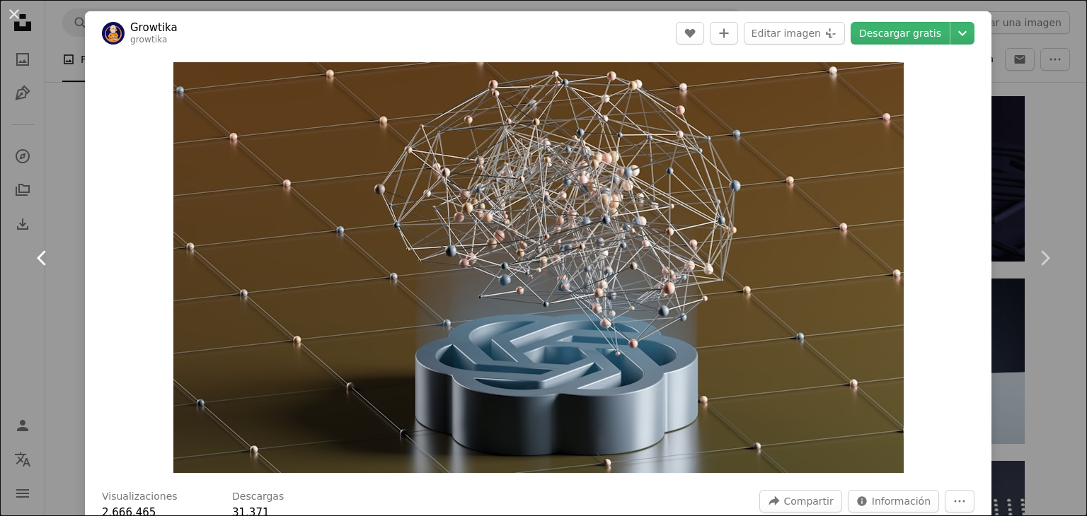
click at [77, 317] on link "Chevron left" at bounding box center [42, 258] width 85 height 136
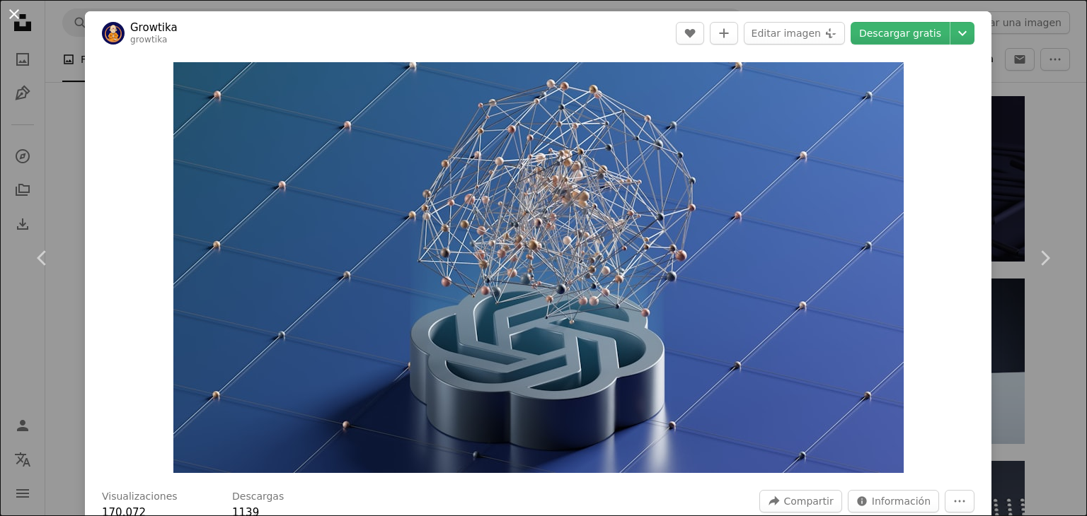
click at [16, 6] on button "An X shape" at bounding box center [14, 14] width 17 height 17
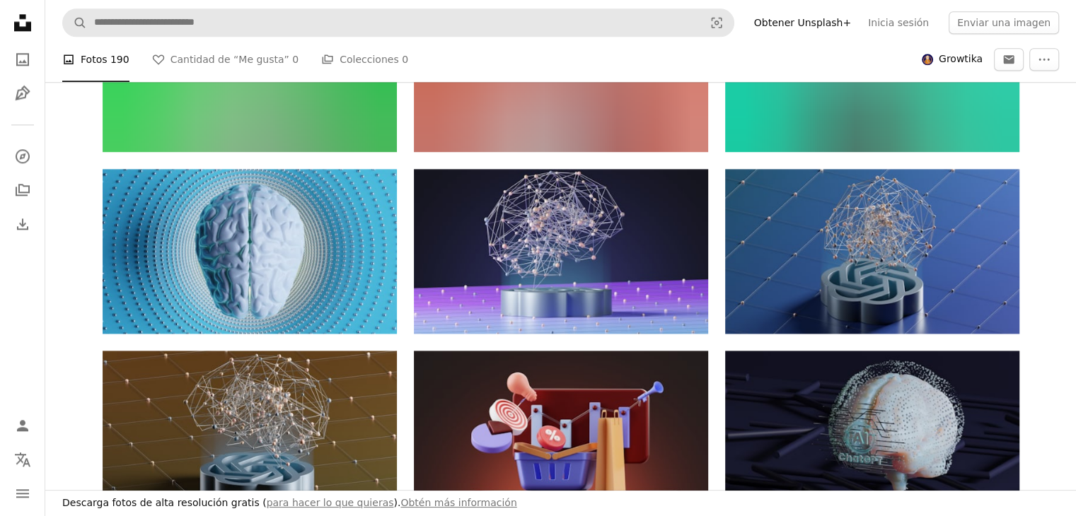
scroll to position [1698, 0]
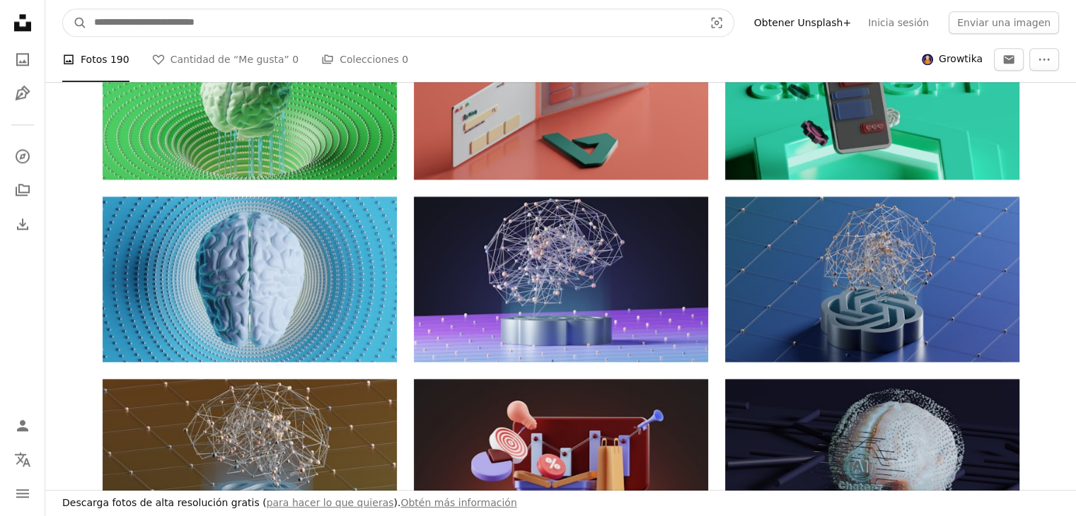
click at [314, 15] on input "Encuentra imágenes en todo el sitio" at bounding box center [393, 22] width 613 height 27
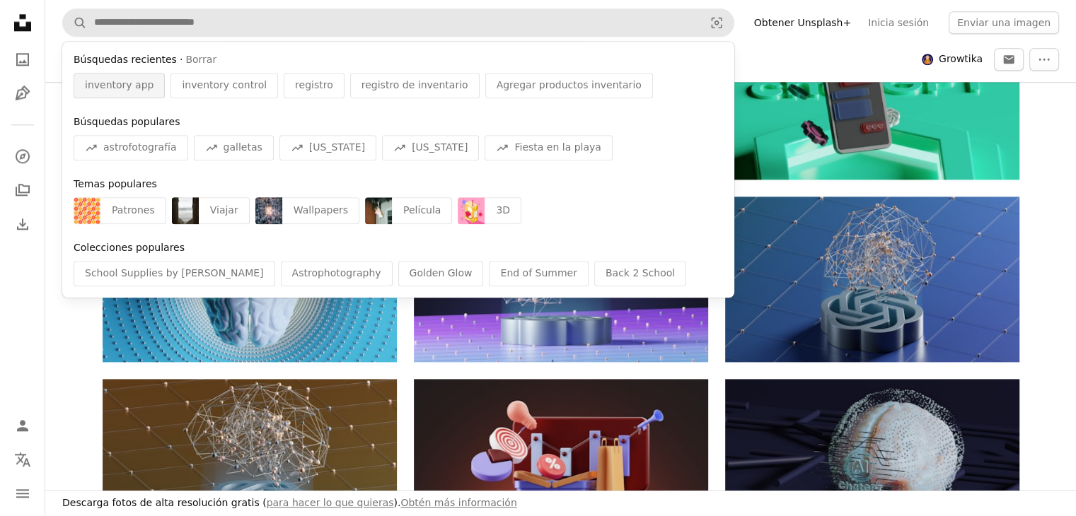
click at [138, 77] on div "inventory app" at bounding box center [119, 85] width 91 height 25
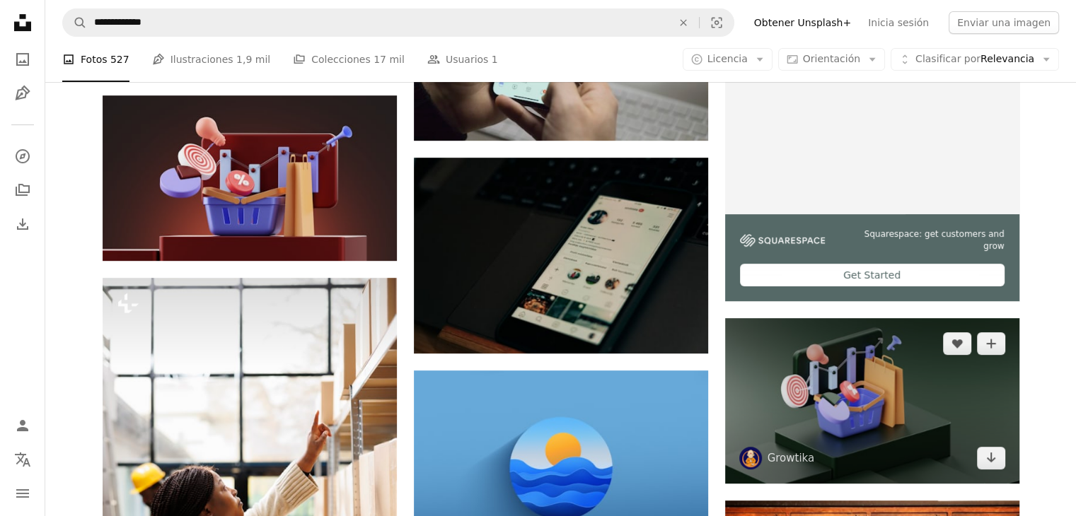
scroll to position [424, 0]
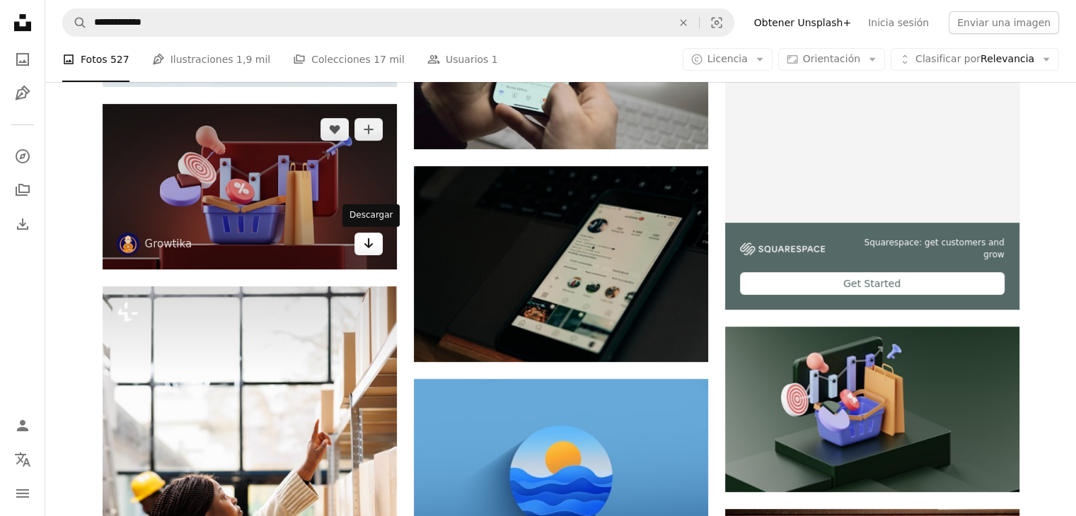
click at [366, 241] on icon "Arrow pointing down" at bounding box center [368, 243] width 11 height 17
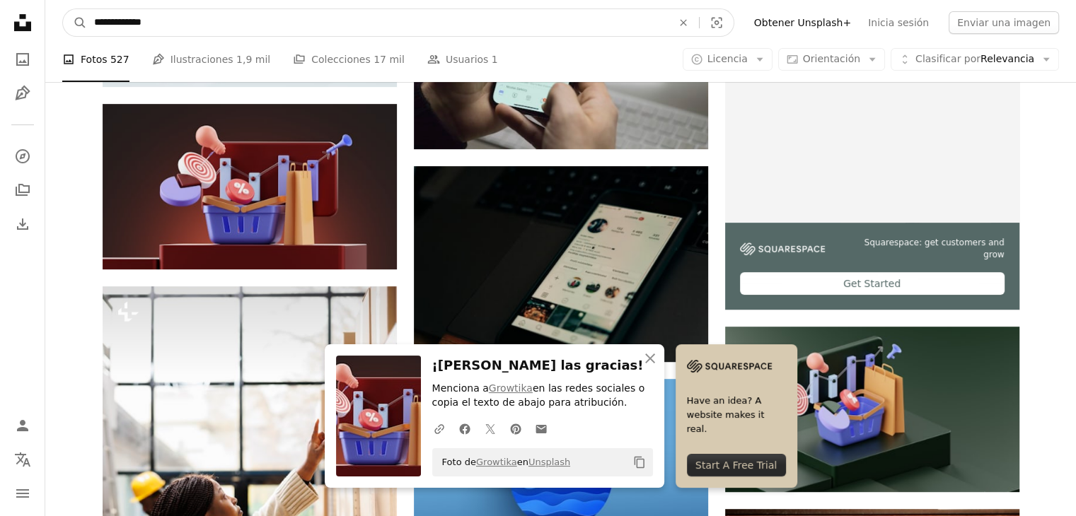
drag, startPoint x: 211, startPoint y: 23, endPoint x: 7, endPoint y: 45, distance: 204.8
paste input "***"
type input "**********"
click button "A magnifying glass" at bounding box center [75, 22] width 24 height 27
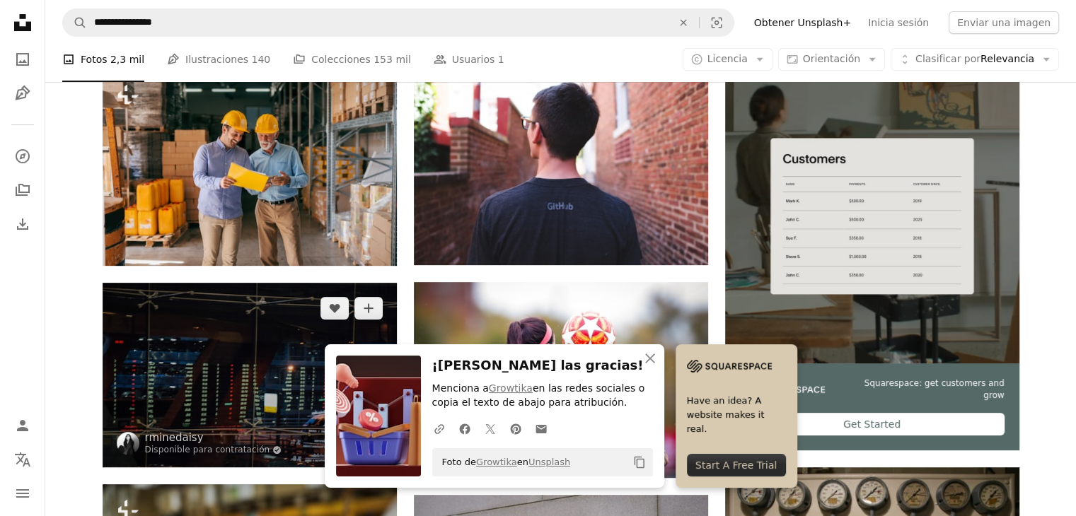
scroll to position [283, 0]
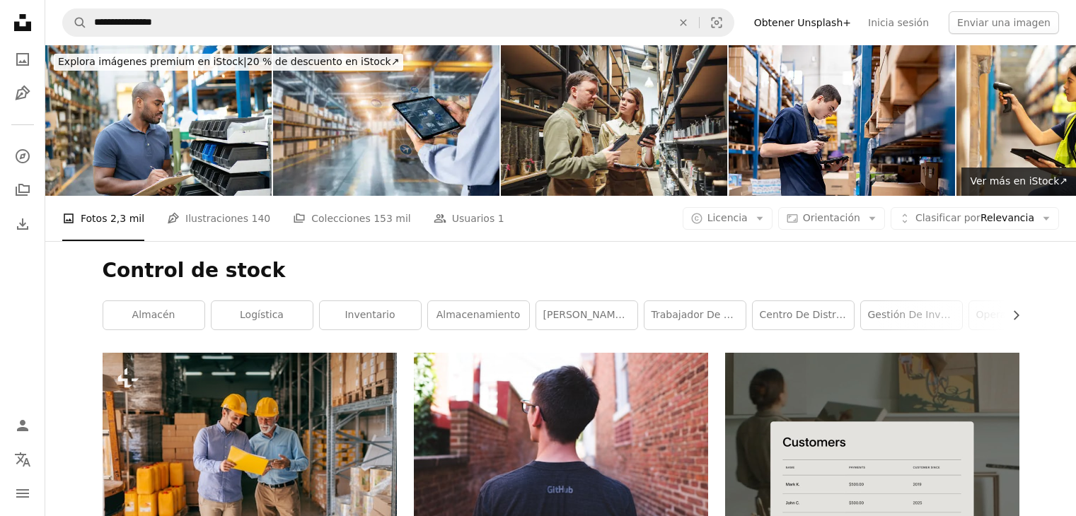
scroll to position [6599, 0]
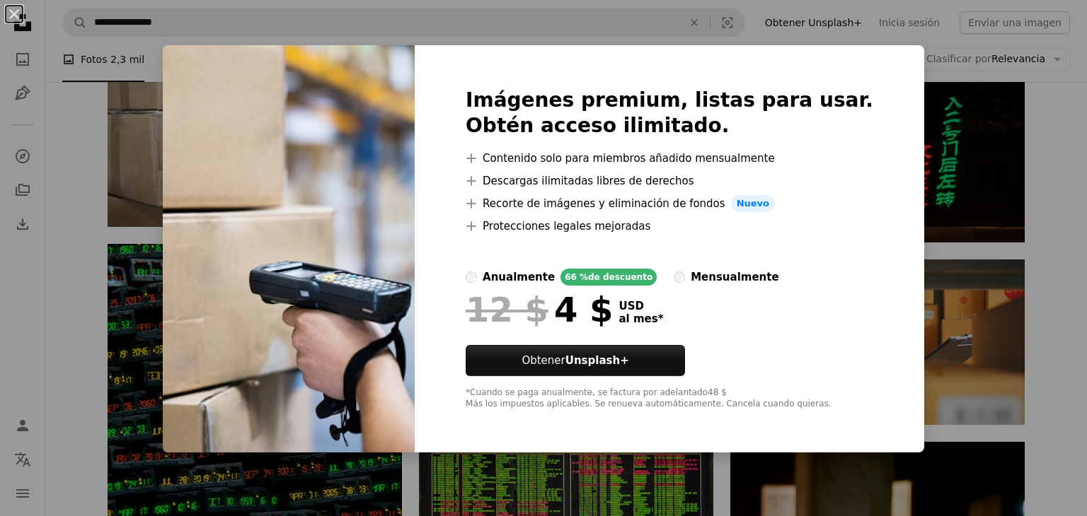
click at [57, 299] on div "An X shape Imágenes premium, listas para usar. Obtén acceso ilimitado. A plus s…" at bounding box center [543, 258] width 1087 height 516
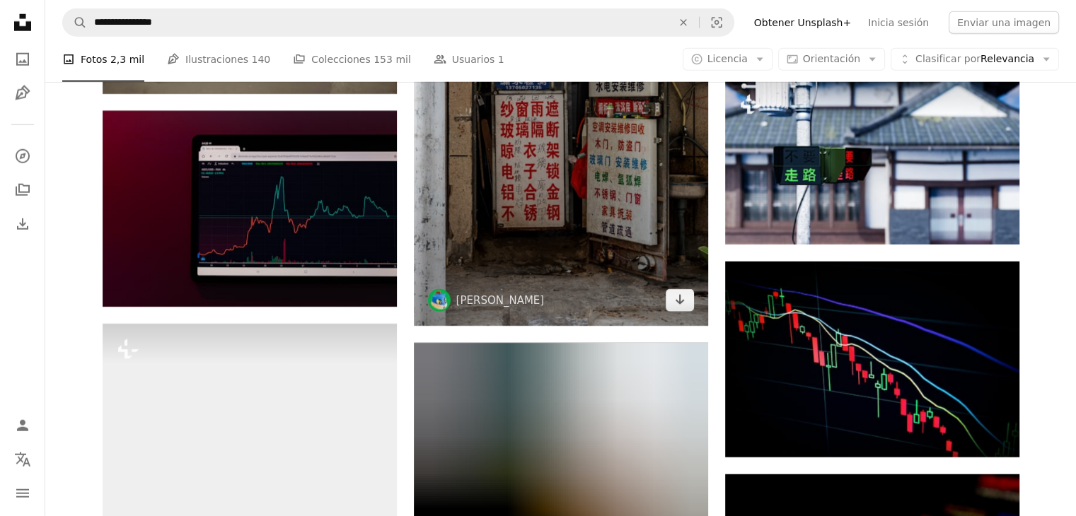
scroll to position [9216, 0]
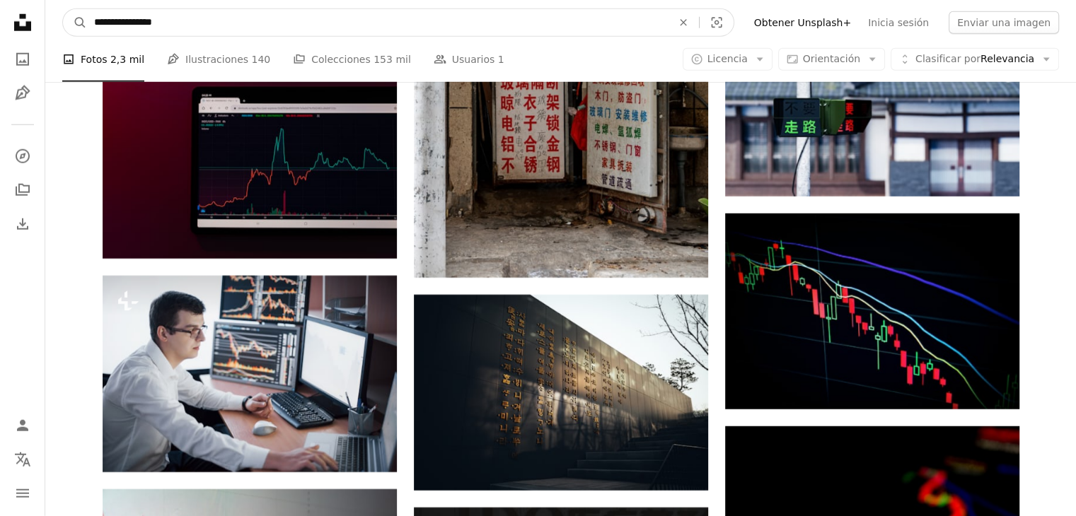
drag, startPoint x: 142, startPoint y: 23, endPoint x: 0, endPoint y: 60, distance: 146.9
type input "*****"
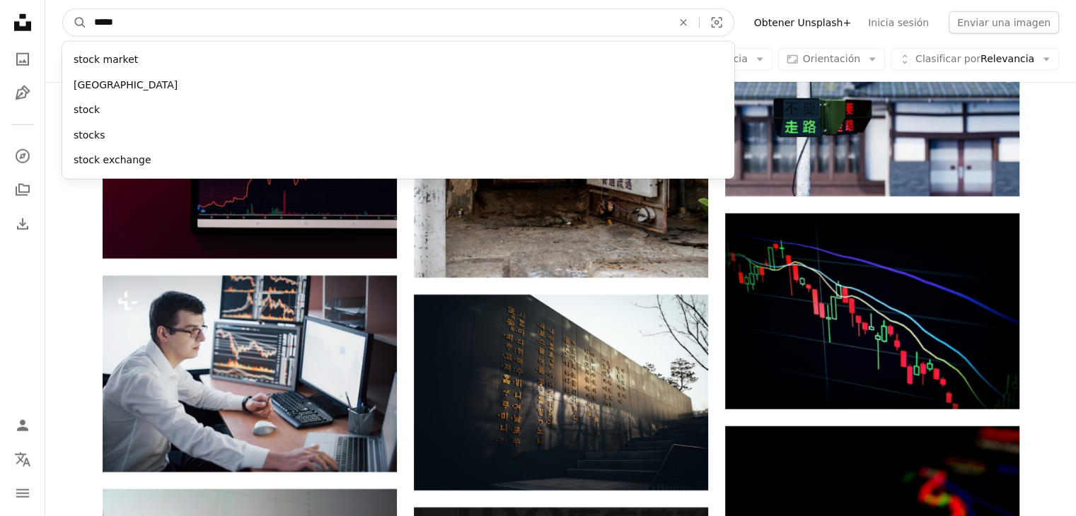
click button "A magnifying glass" at bounding box center [75, 22] width 24 height 27
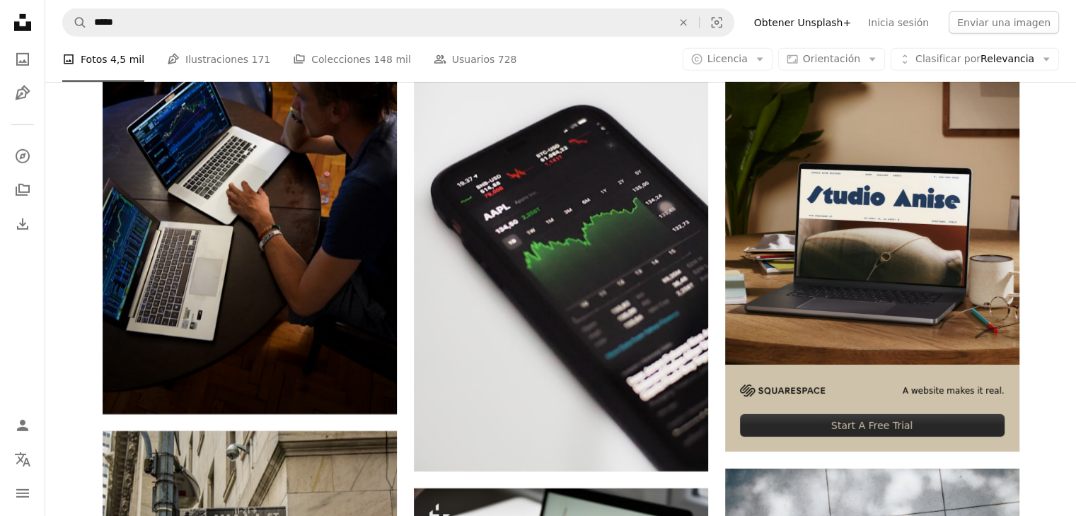
scroll to position [4457, 0]
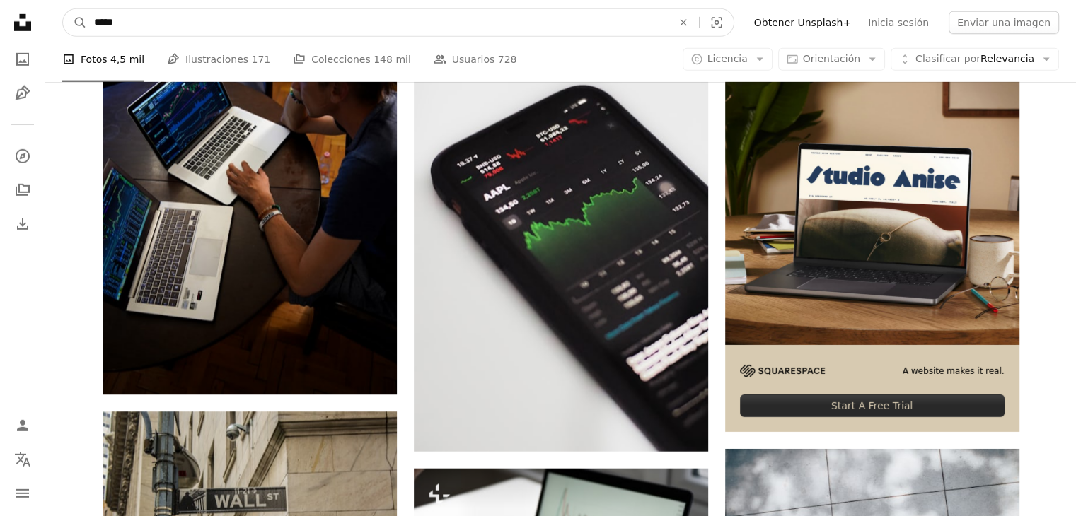
click at [185, 33] on input "*****" at bounding box center [377, 22] width 581 height 27
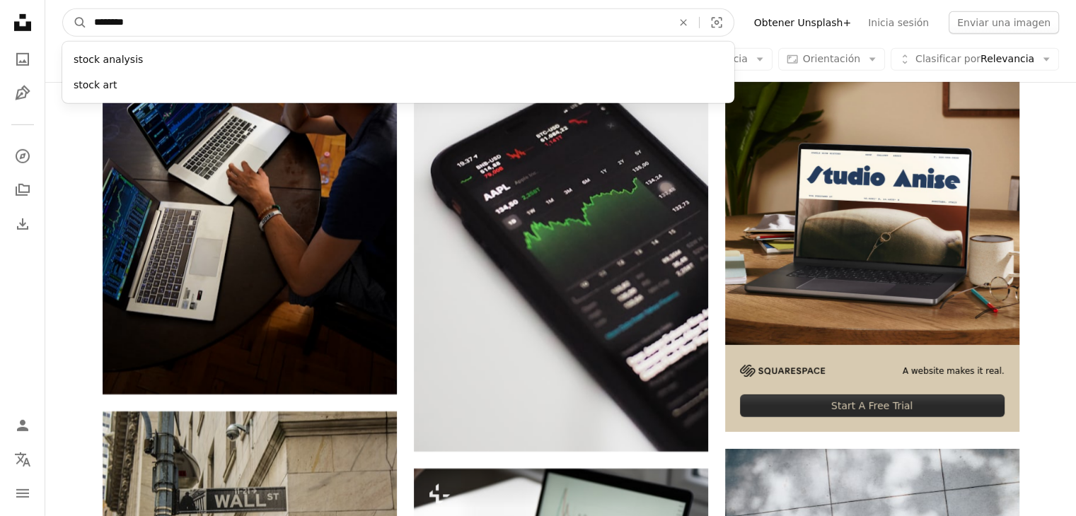
type input "*********"
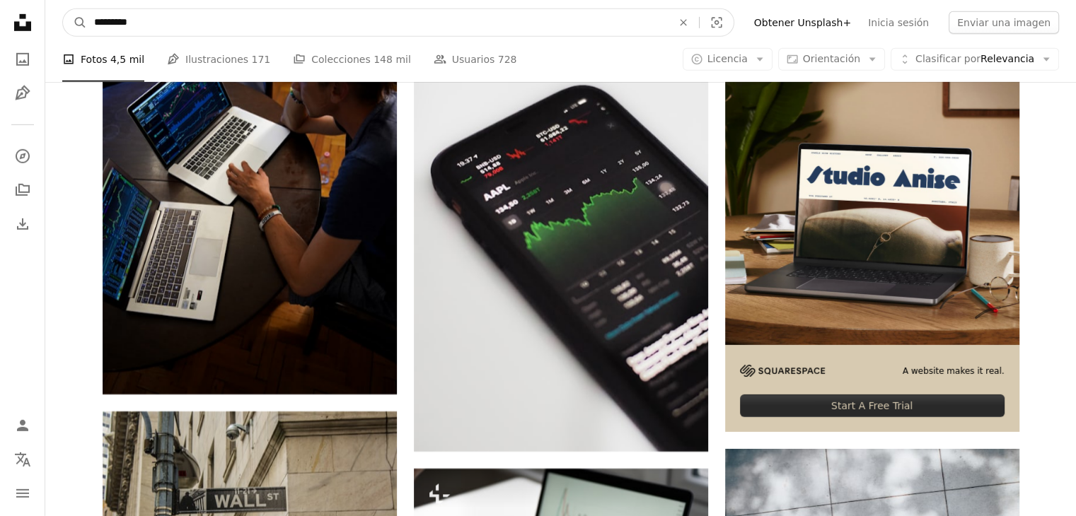
click button "A magnifying glass" at bounding box center [75, 22] width 24 height 27
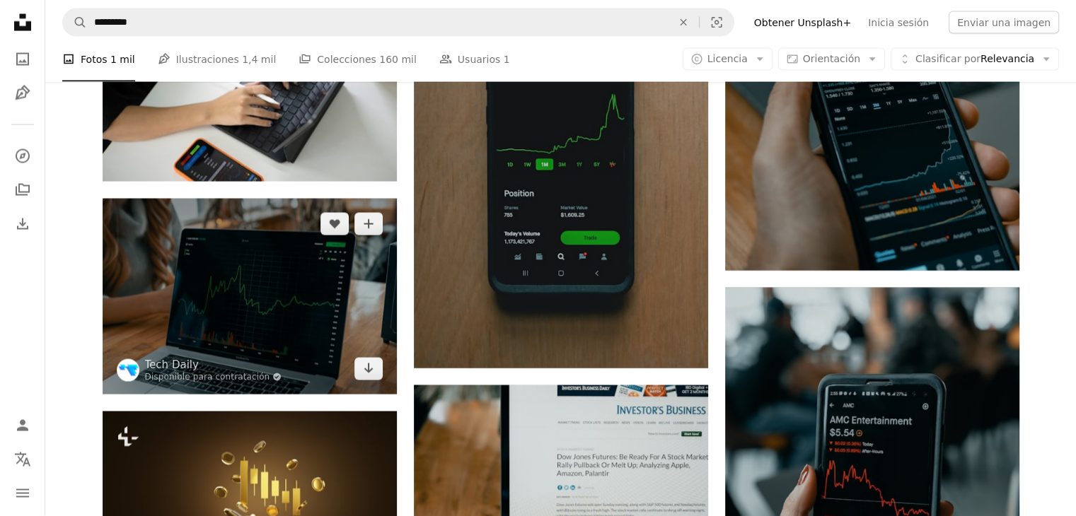
scroll to position [2759, 0]
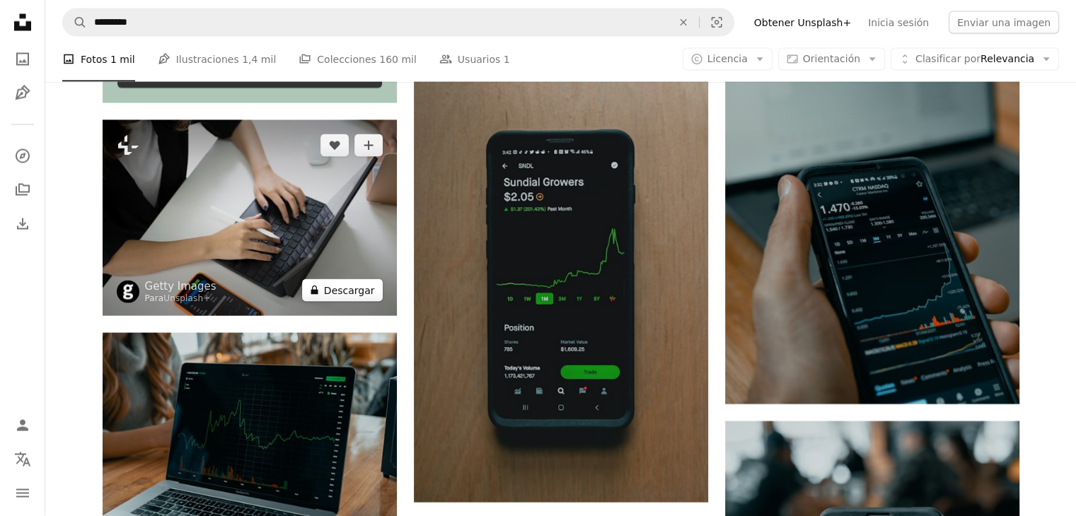
click at [337, 292] on button "A lock Descargar" at bounding box center [342, 290] width 81 height 23
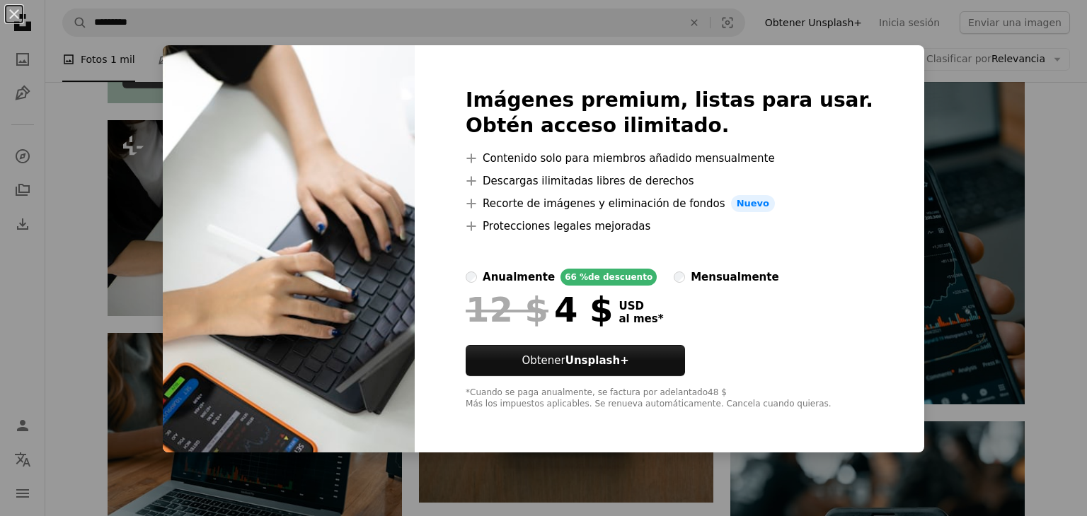
click at [93, 272] on div "An X shape Imágenes premium, listas para usar. Obtén acceso ilimitado. A plus s…" at bounding box center [543, 258] width 1087 height 516
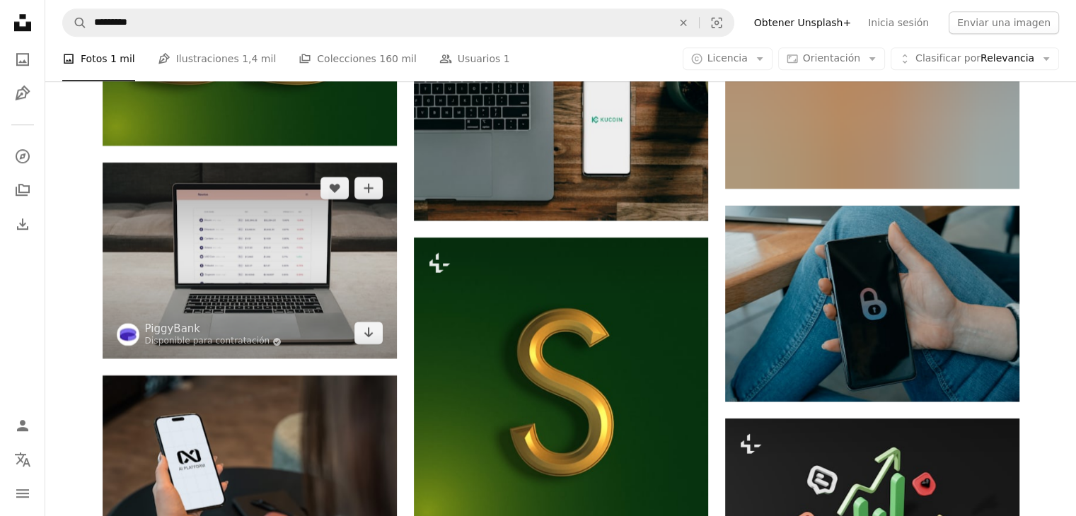
scroll to position [6508, 0]
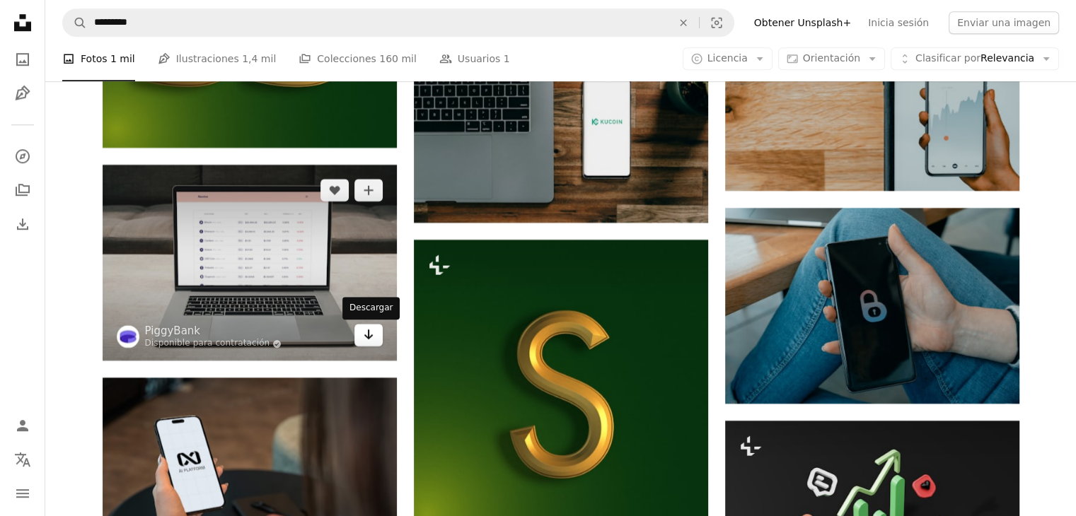
click at [375, 338] on link "Arrow pointing down" at bounding box center [368, 335] width 28 height 23
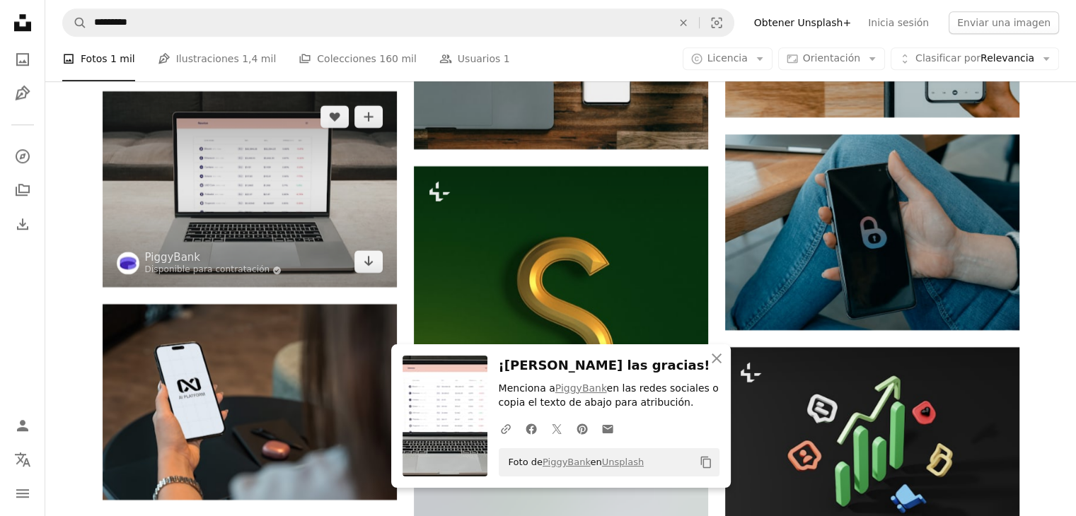
scroll to position [6579, 0]
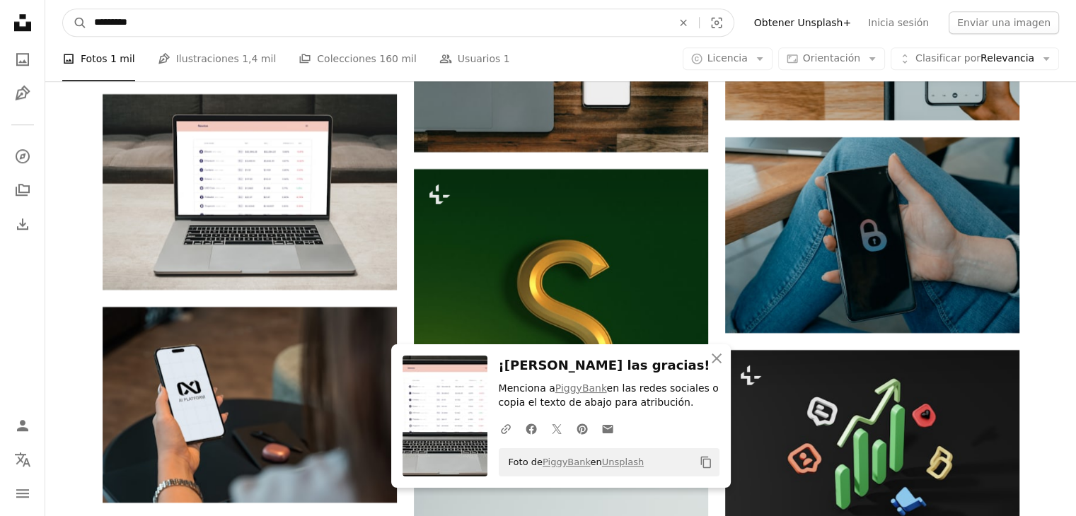
click at [212, 15] on input "*********" at bounding box center [377, 22] width 581 height 27
drag, startPoint x: 212, startPoint y: 15, endPoint x: 154, endPoint y: 21, distance: 58.4
click at [156, 21] on input "*********" at bounding box center [377, 22] width 581 height 27
click at [161, 25] on input "*********" at bounding box center [377, 22] width 581 height 27
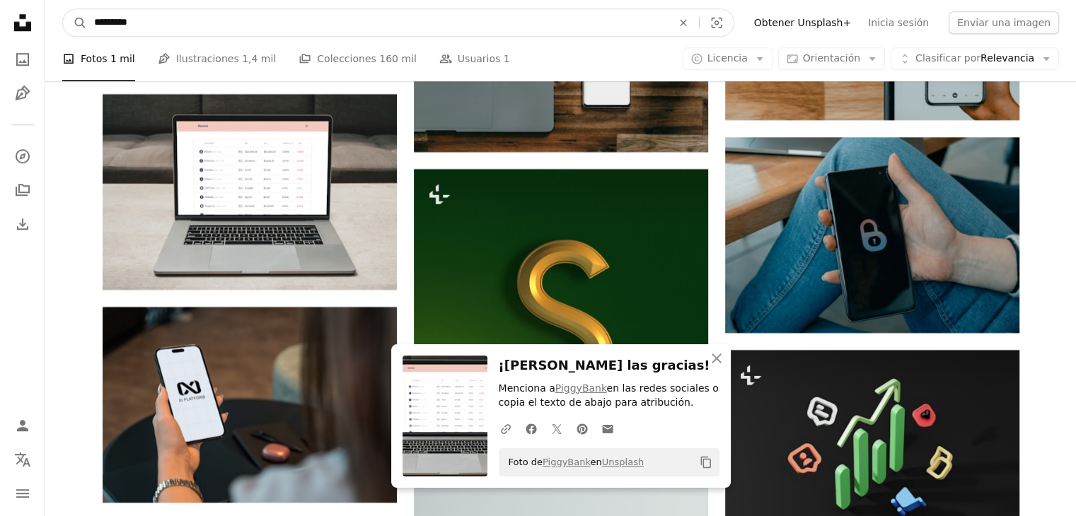
drag, startPoint x: 161, startPoint y: 25, endPoint x: 123, endPoint y: 26, distance: 37.5
click at [123, 26] on input "*********" at bounding box center [377, 22] width 581 height 27
type input "**********"
click at [63, 9] on button "A magnifying glass" at bounding box center [75, 22] width 24 height 27
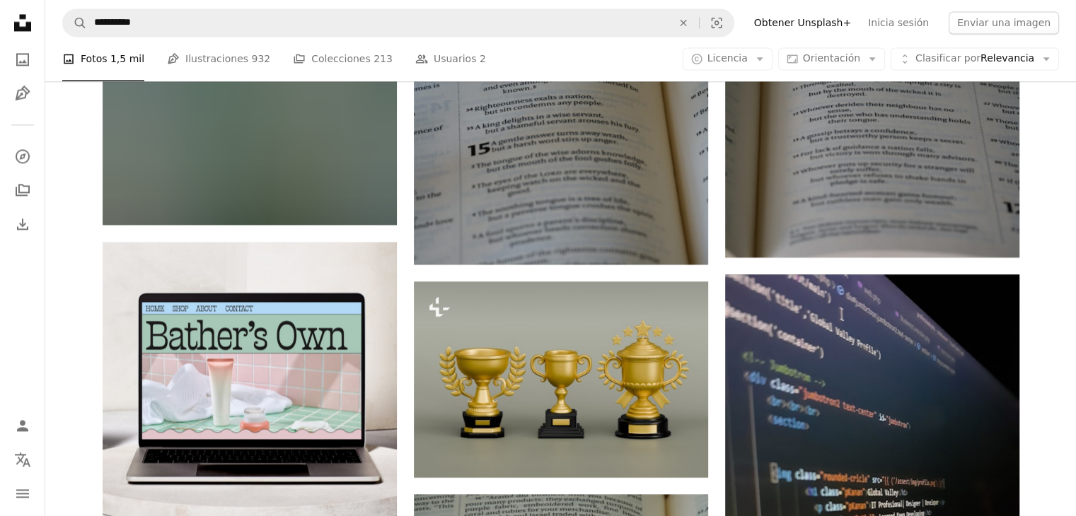
scroll to position [2476, 0]
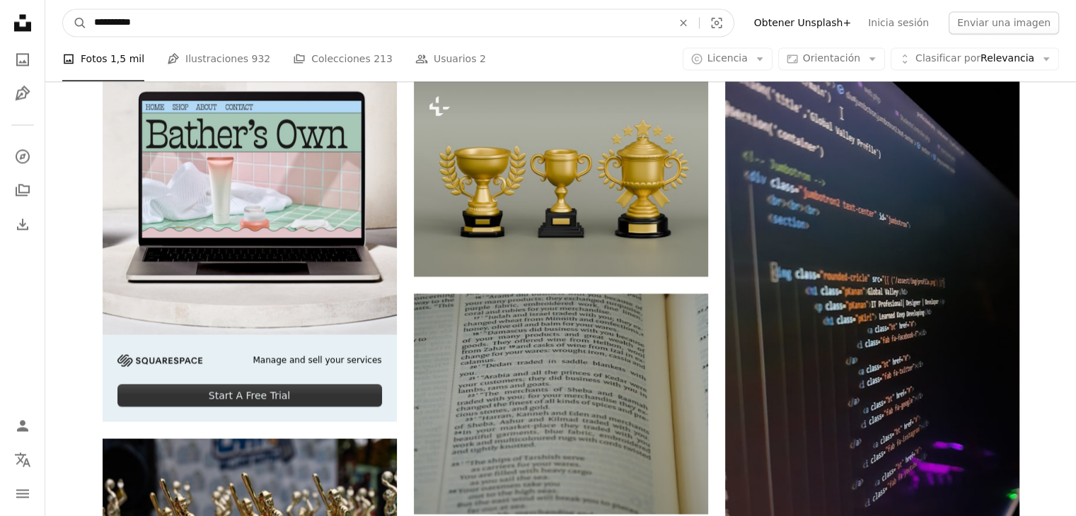
click at [197, 11] on input "**********" at bounding box center [377, 22] width 581 height 27
type input "**********"
click button "A magnifying glass" at bounding box center [75, 22] width 24 height 27
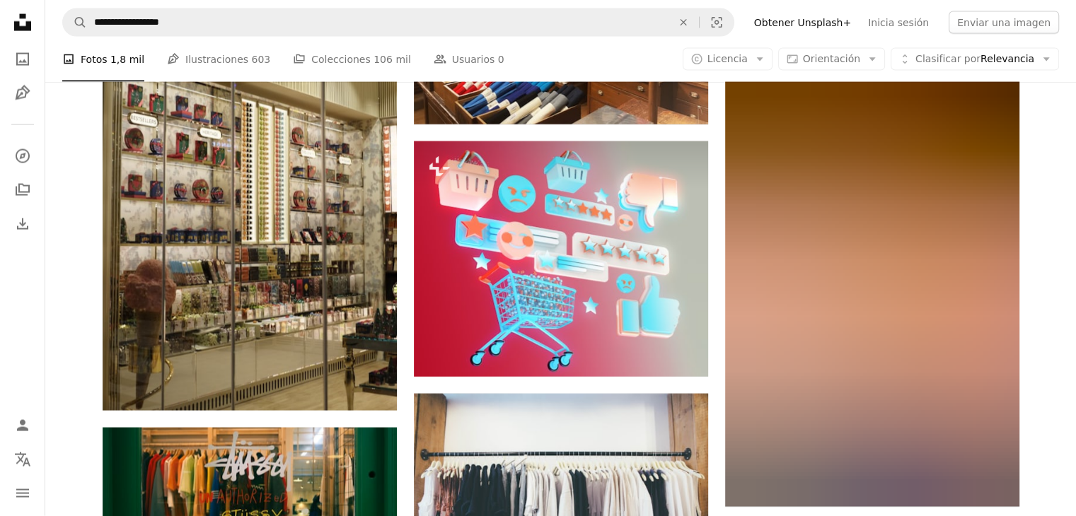
scroll to position [2971, 0]
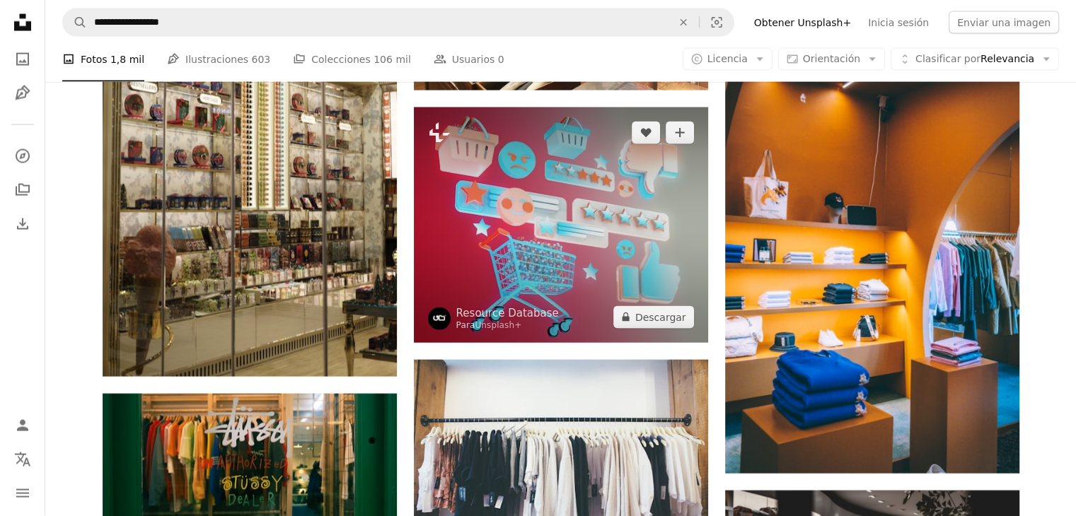
click at [548, 227] on img at bounding box center [561, 226] width 294 height 236
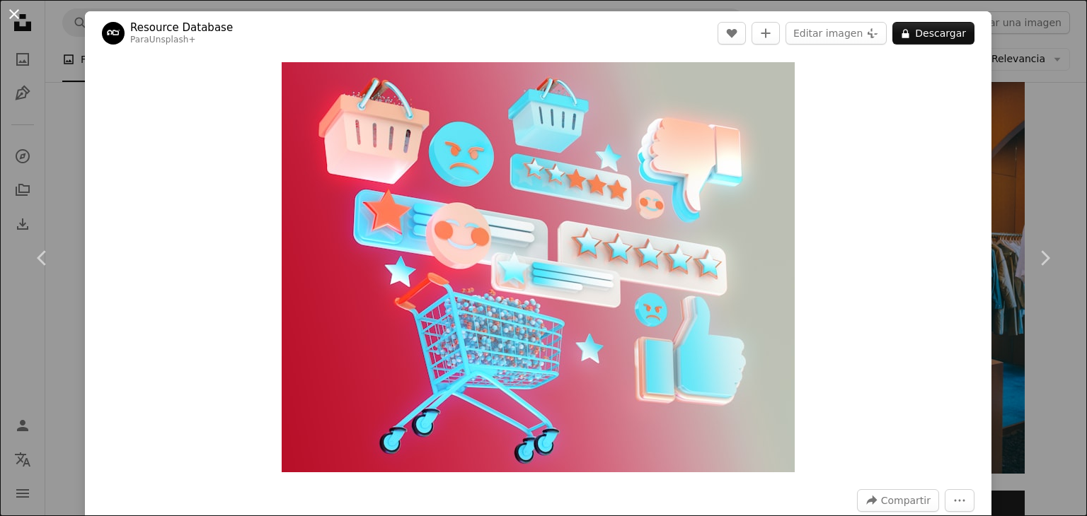
click at [10, 12] on button "An X shape" at bounding box center [14, 14] width 17 height 17
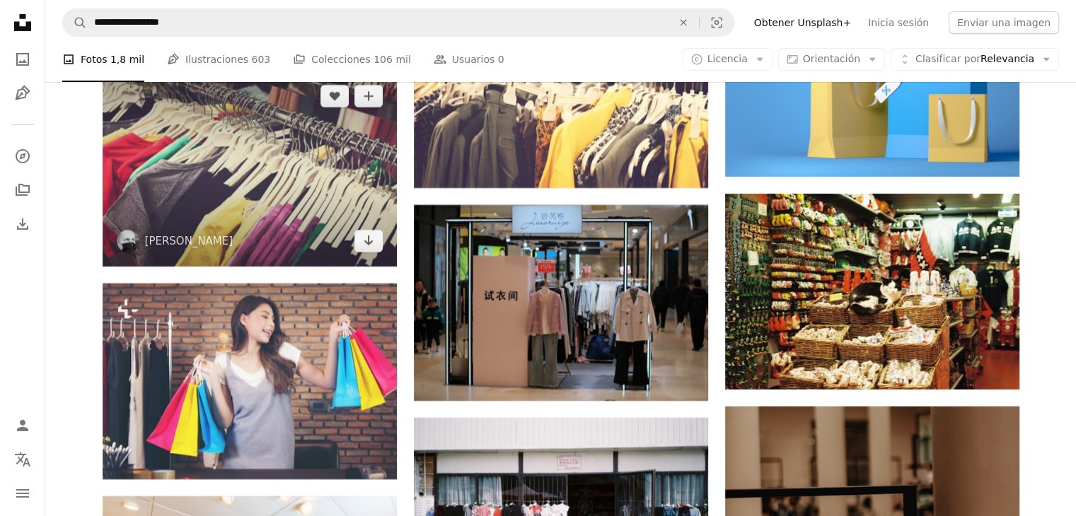
scroll to position [5093, 0]
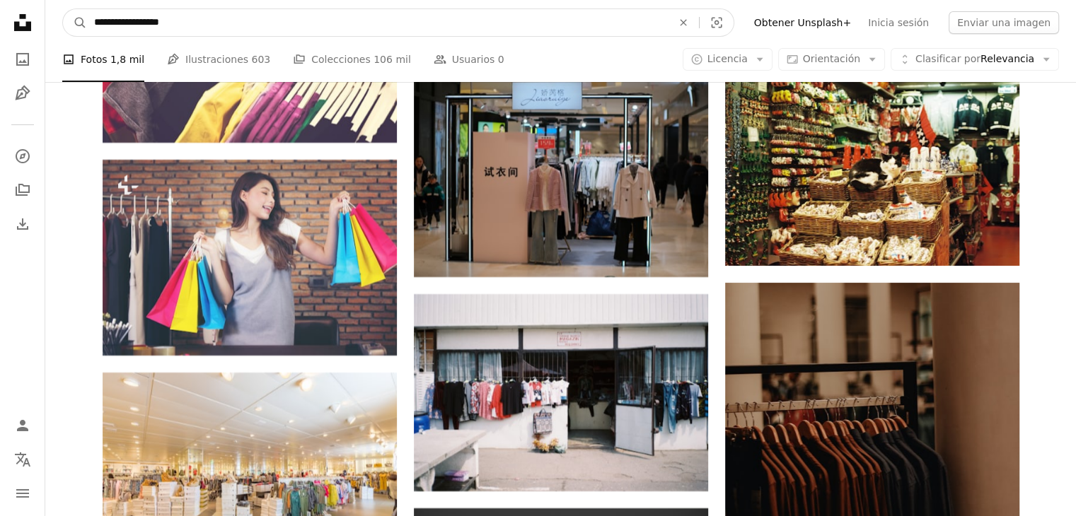
click at [231, 17] on input "**********" at bounding box center [377, 22] width 581 height 27
type input "**********"
click at [63, 9] on button "A magnifying glass" at bounding box center [75, 22] width 24 height 27
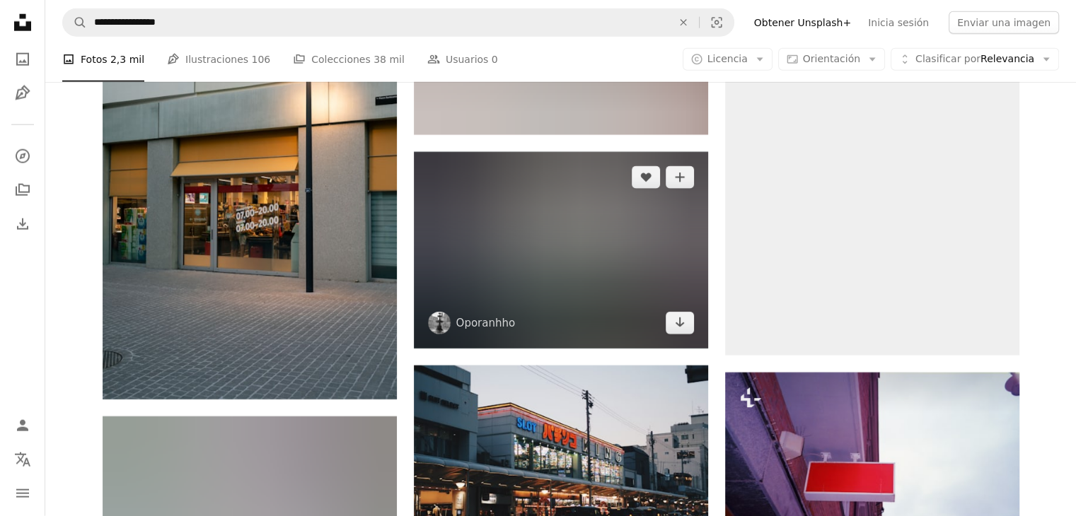
scroll to position [9055, 0]
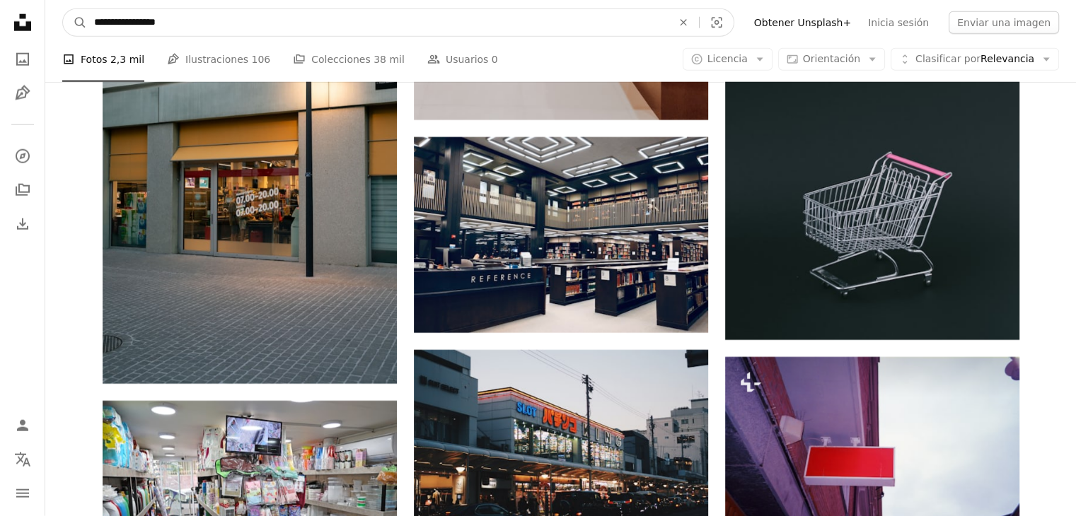
drag, startPoint x: 231, startPoint y: 21, endPoint x: 0, endPoint y: 57, distance: 233.5
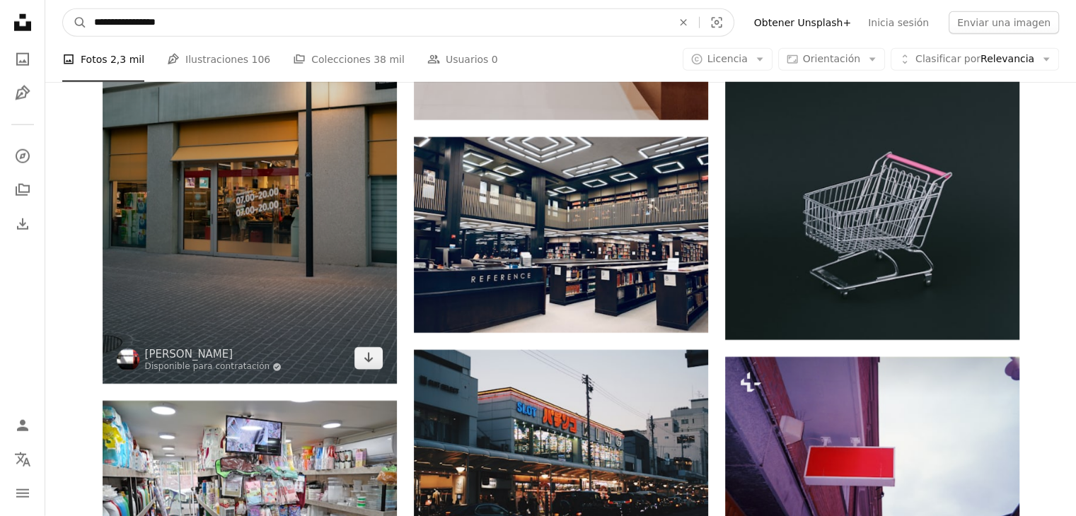
paste input "***"
type input "**********"
click button "A magnifying glass" at bounding box center [75, 22] width 24 height 27
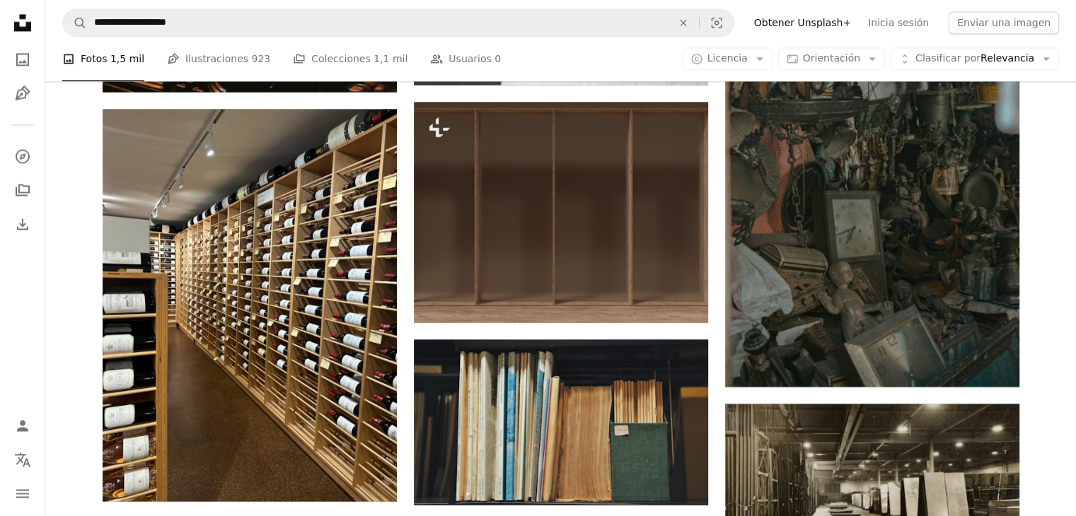
scroll to position [2334, 0]
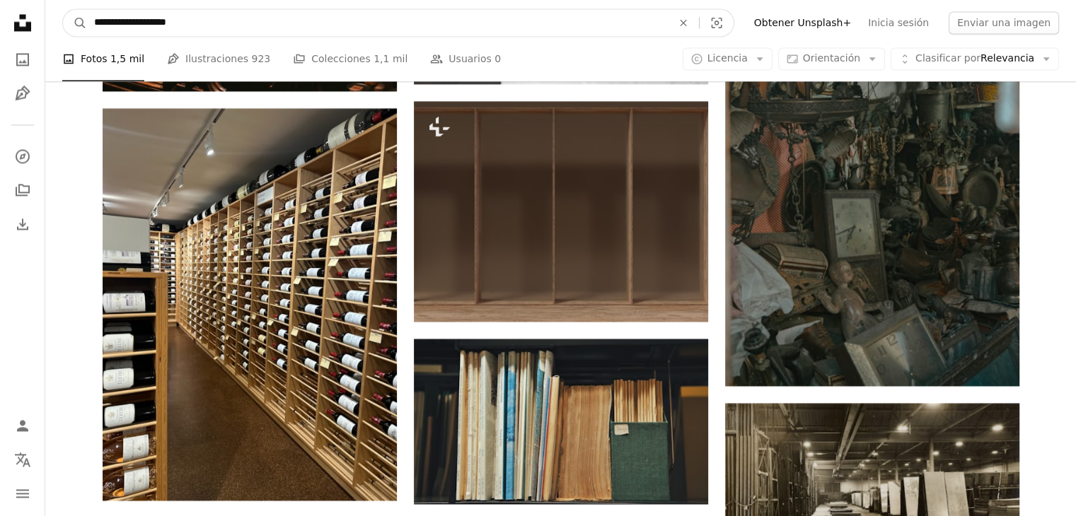
click at [245, 25] on input "**********" at bounding box center [377, 22] width 581 height 27
type input "**********"
click button "A magnifying glass" at bounding box center [75, 22] width 24 height 27
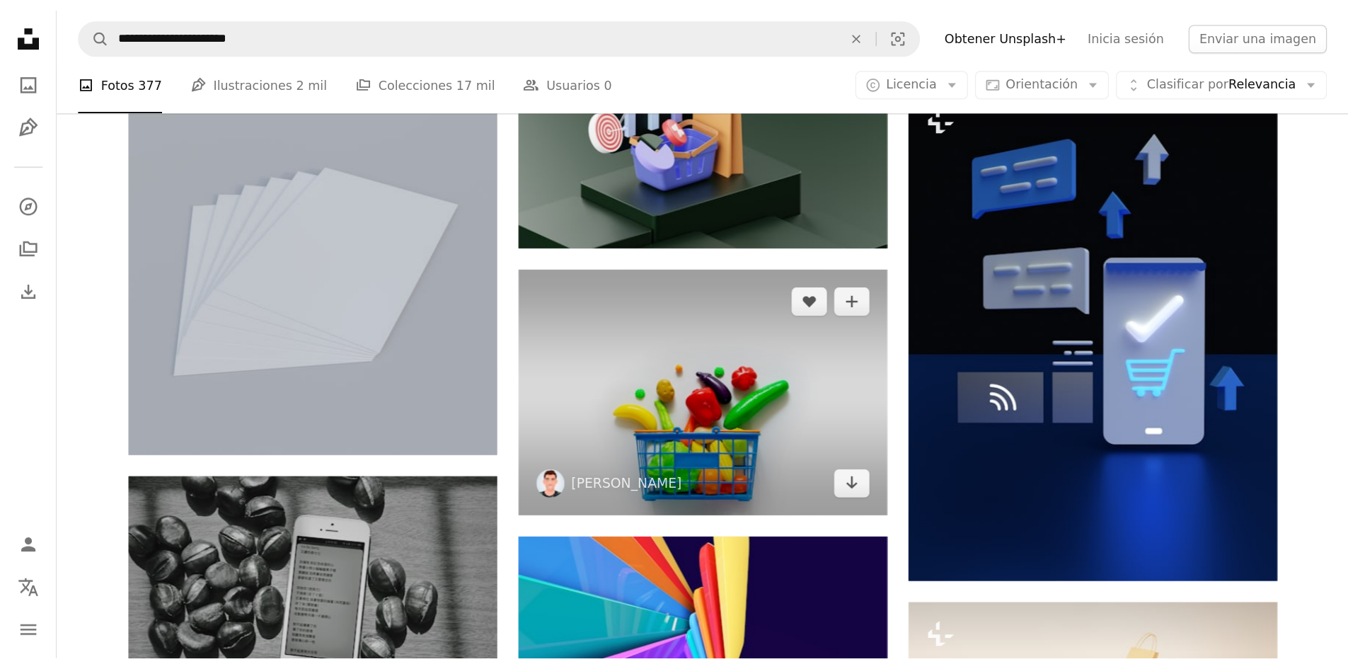
scroll to position [1910, 0]
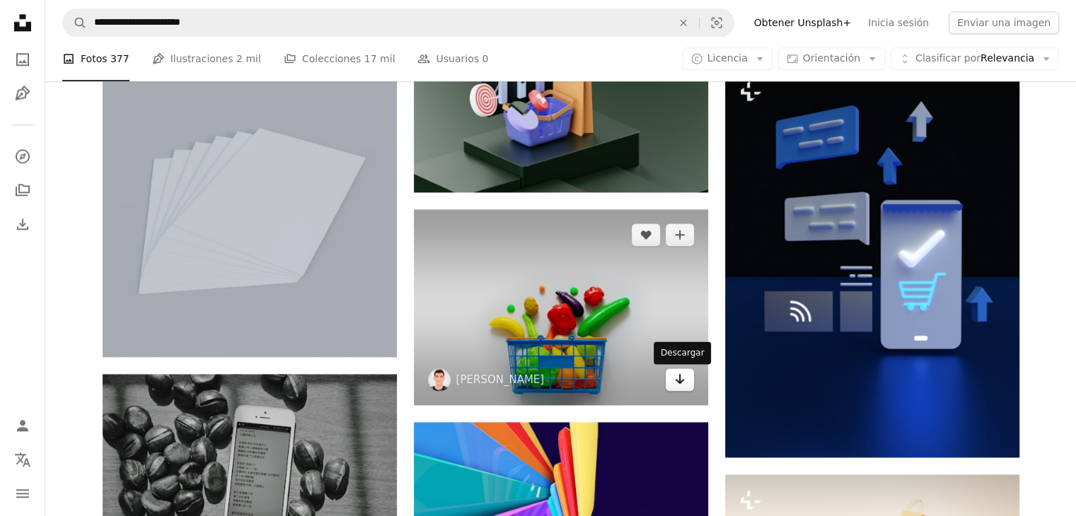
click at [686, 379] on link "Arrow pointing down" at bounding box center [680, 380] width 28 height 23
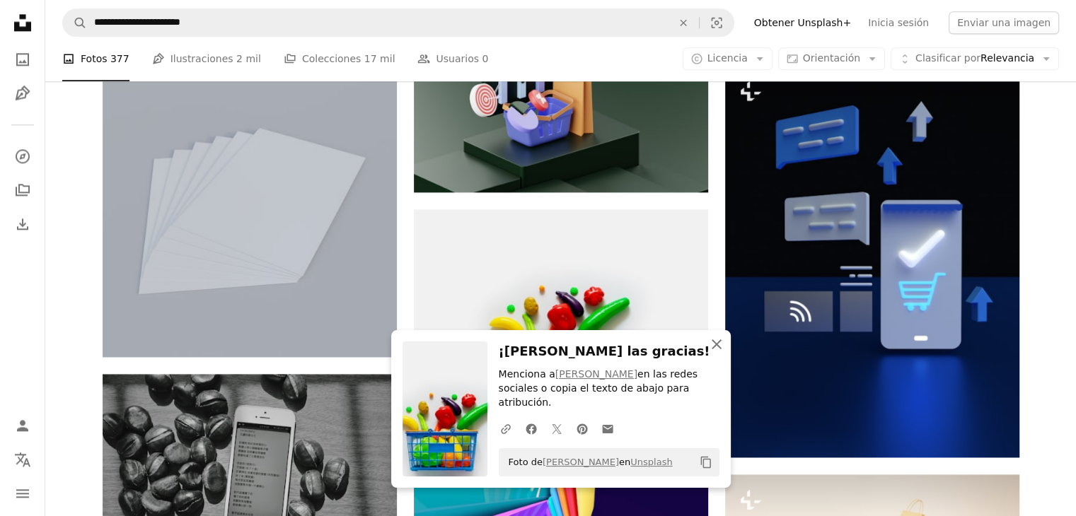
click at [719, 353] on icon "An X shape" at bounding box center [716, 344] width 17 height 17
